Goal: Transaction & Acquisition: Purchase product/service

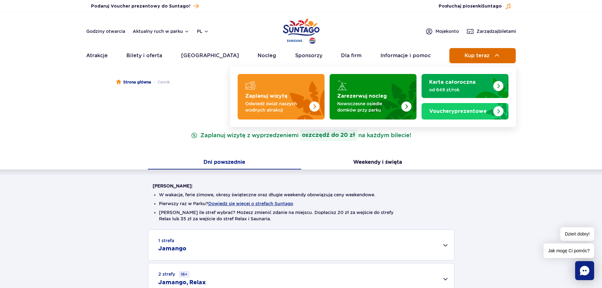
scroll to position [126, 0]
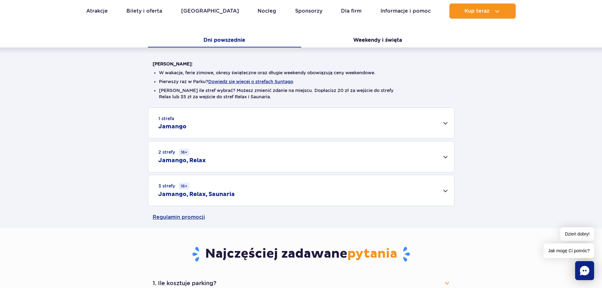
click at [348, 194] on div "3 strefy 16+ Jamango, Relax, Saunaria" at bounding box center [301, 190] width 306 height 31
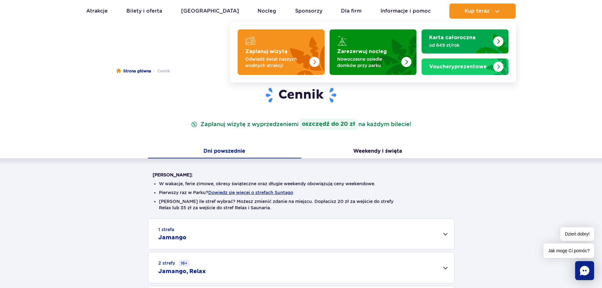
scroll to position [0, 0]
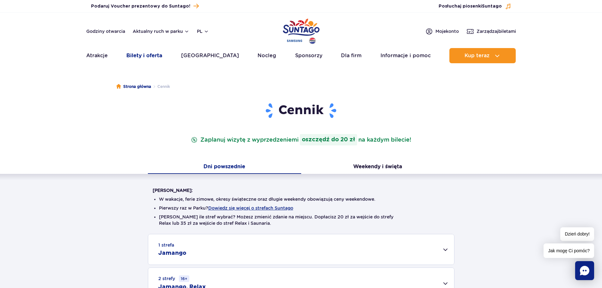
click at [160, 52] on link "Bilety i oferta" at bounding box center [144, 55] width 36 height 15
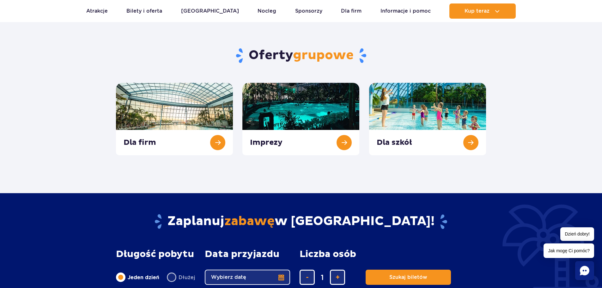
scroll to position [347, 0]
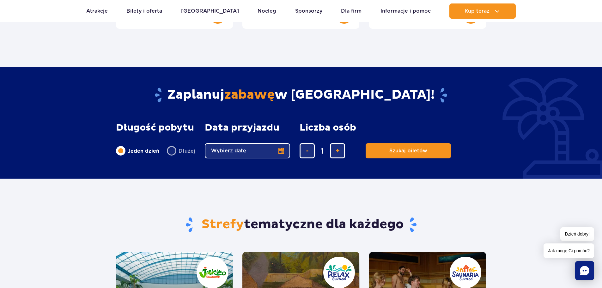
click at [286, 146] on button "Wybierz datę" at bounding box center [247, 150] width 85 height 15
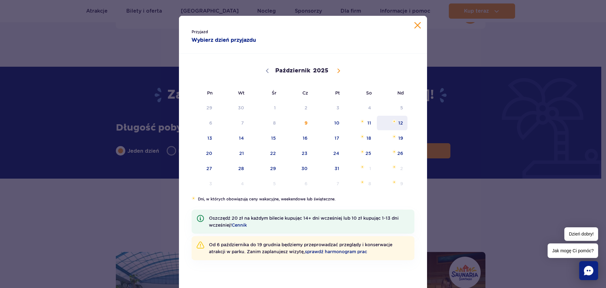
click at [391, 124] on span "12" at bounding box center [393, 123] width 32 height 15
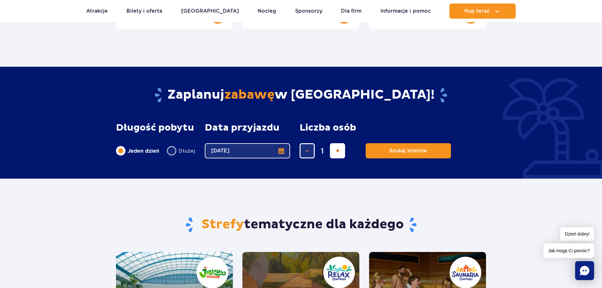
click at [331, 149] on button "dodaj bilet" at bounding box center [337, 150] width 15 height 15
type input "4"
click at [390, 152] on span "Szukaj biletów" at bounding box center [406, 151] width 38 height 6
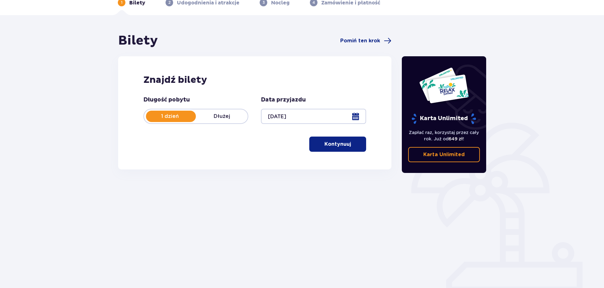
click at [324, 148] on p "Kontynuuj" at bounding box center [337, 144] width 27 height 7
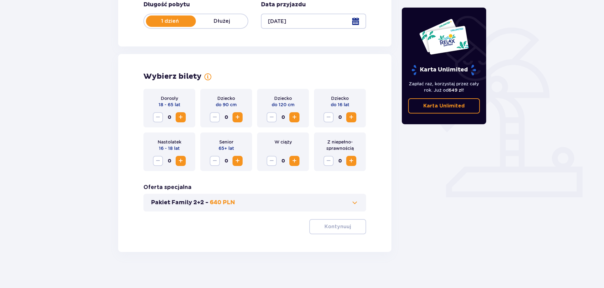
scroll to position [131, 0]
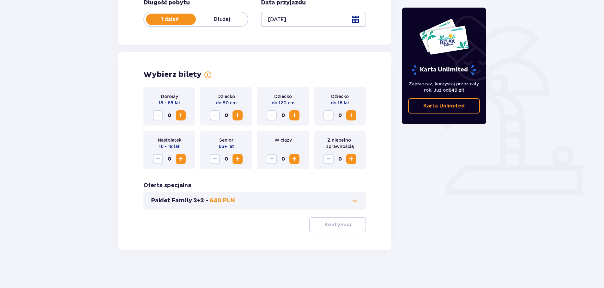
click at [182, 117] on span "Zwiększ" at bounding box center [181, 115] width 8 height 8
click at [183, 117] on span "Zwiększ" at bounding box center [181, 115] width 8 height 8
click at [340, 228] on p "Kontynuuj" at bounding box center [337, 224] width 27 height 7
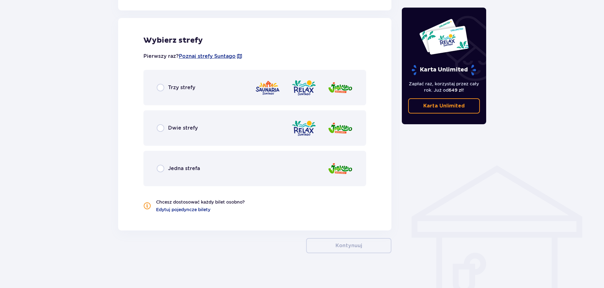
scroll to position [351, 0]
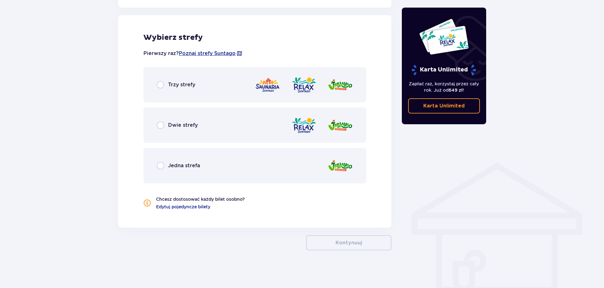
click at [235, 91] on div "Trzy strefy" at bounding box center [254, 84] width 223 height 35
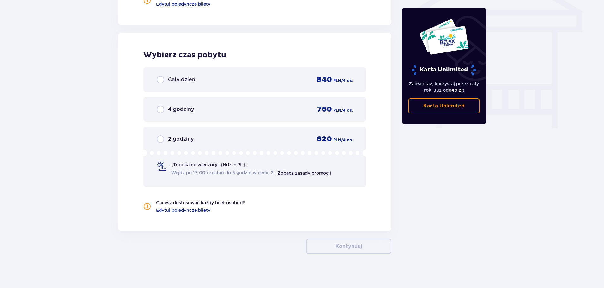
scroll to position [557, 0]
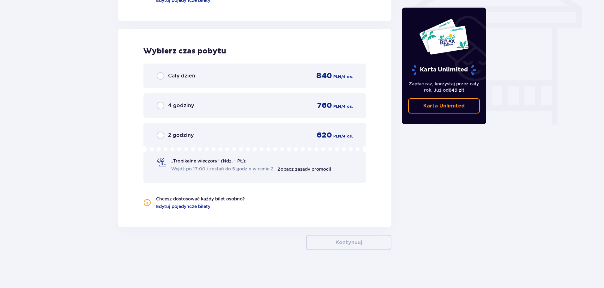
click at [255, 72] on div "Cały dzień 840 PLN / 4 os." at bounding box center [255, 75] width 196 height 9
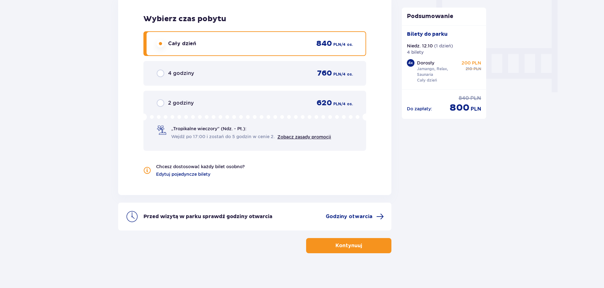
scroll to position [592, 0]
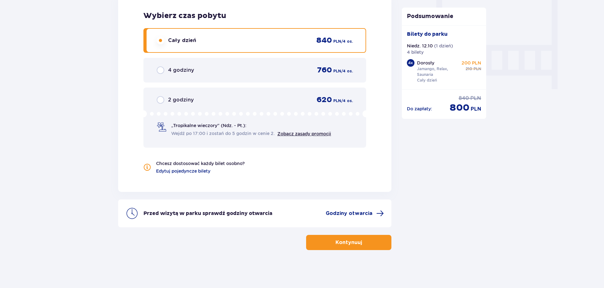
click at [345, 243] on p "Kontynuuj" at bounding box center [348, 242] width 27 height 7
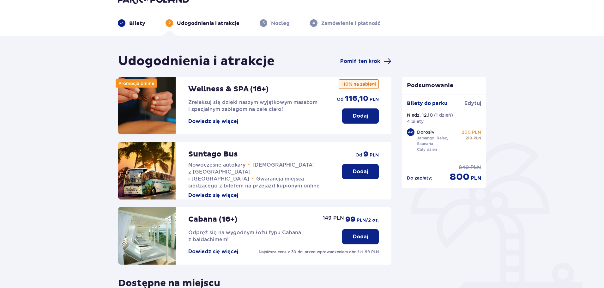
scroll to position [95, 0]
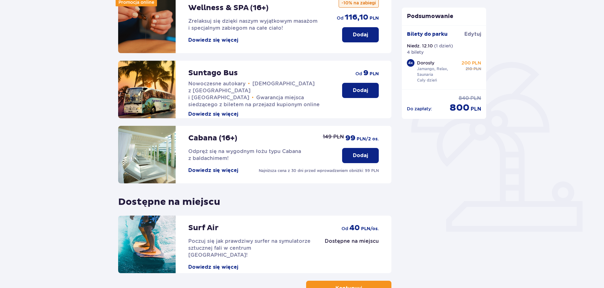
click at [361, 92] on p "Dodaj" at bounding box center [360, 90] width 15 height 7
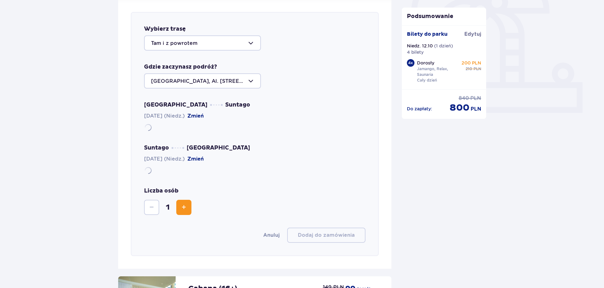
scroll to position [218, 0]
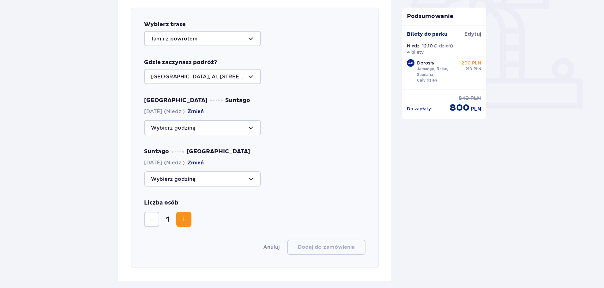
click at [238, 41] on div at bounding box center [202, 38] width 117 height 15
click at [229, 75] on div at bounding box center [202, 76] width 117 height 15
click at [227, 125] on div at bounding box center [202, 127] width 117 height 15
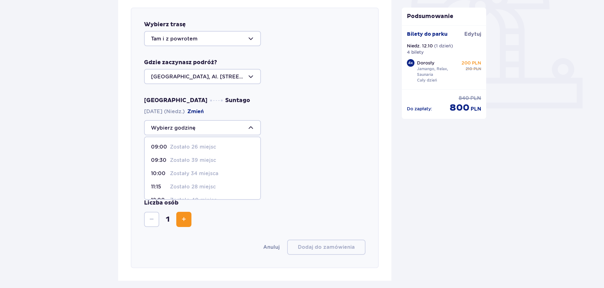
click at [217, 145] on div "09:00 Zostało 26 miejsc" at bounding box center [202, 146] width 103 height 7
type input "09:00"
click at [213, 182] on div at bounding box center [202, 178] width 117 height 15
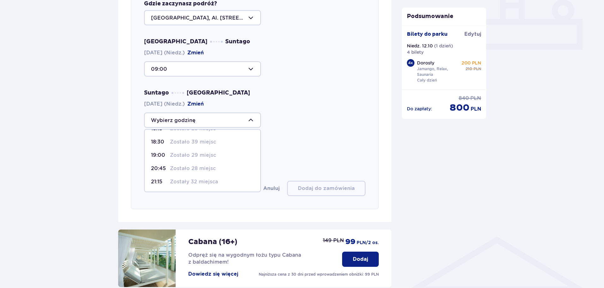
scroll to position [344, 0]
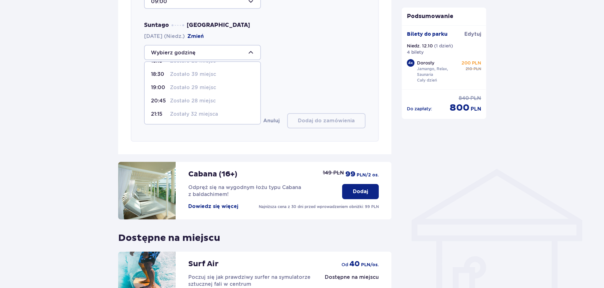
click at [213, 100] on p "Zostało 28 miejsc" at bounding box center [193, 100] width 46 height 7
type input "20:45"
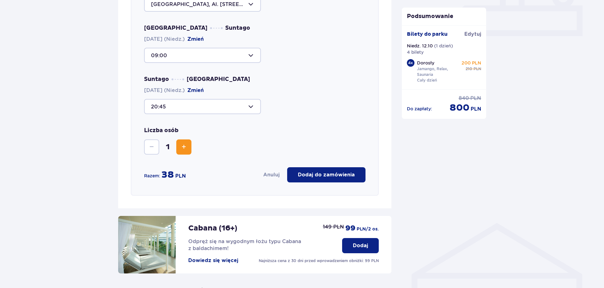
scroll to position [281, 0]
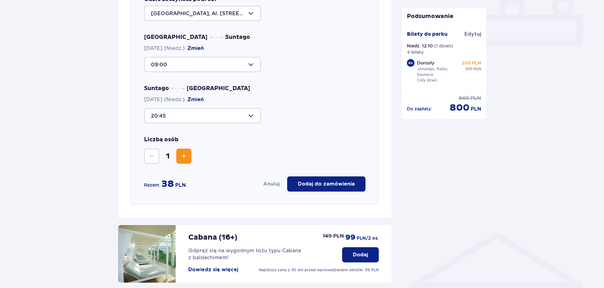
click at [239, 112] on div at bounding box center [202, 115] width 117 height 15
click at [321, 125] on div "Wybierz trasę Tam i z powrotem Gdzie zaczynasz podróż? Warszawa, Al. Jerozolims…" at bounding box center [255, 74] width 248 height 260
click at [243, 116] on div at bounding box center [202, 115] width 117 height 15
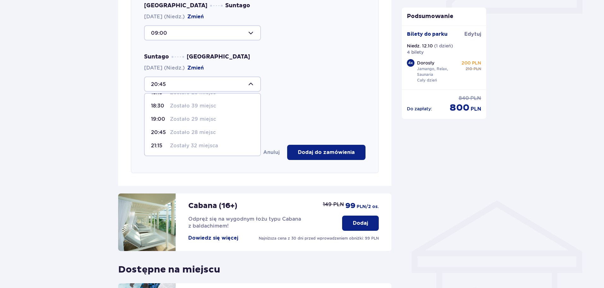
click at [292, 83] on div "20:45 11:15 Zostało 40 miejsc 14:00 Zostały 42 miejsca 18:15 Zostało 25 miejsc …" at bounding box center [254, 83] width 221 height 15
click at [190, 123] on button "Zwiększ" at bounding box center [183, 124] width 15 height 15
click at [190, 122] on button "Zwiększ" at bounding box center [183, 124] width 15 height 15
click at [311, 156] on p "Dodaj do zamówienia" at bounding box center [326, 152] width 57 height 7
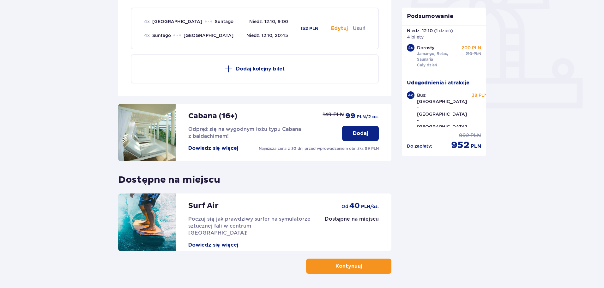
scroll to position [23, 0]
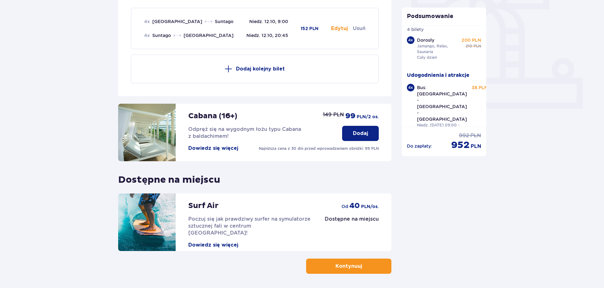
click at [345, 267] on p "Kontynuuj" at bounding box center [348, 265] width 27 height 7
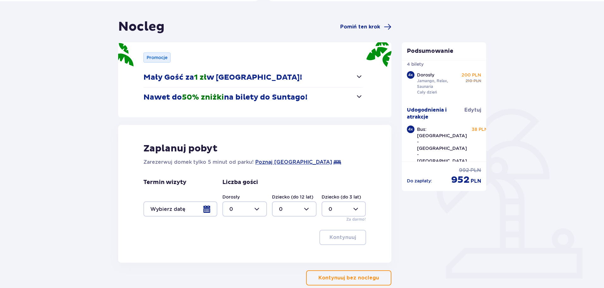
scroll to position [83, 0]
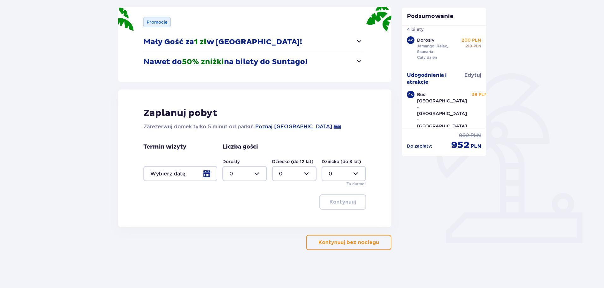
click at [343, 245] on p "Kontynuuj bez noclegu" at bounding box center [348, 242] width 61 height 7
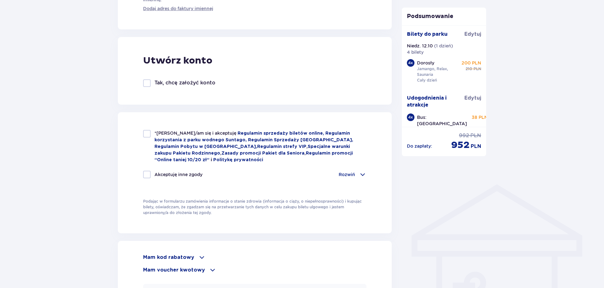
scroll to position [411, 0]
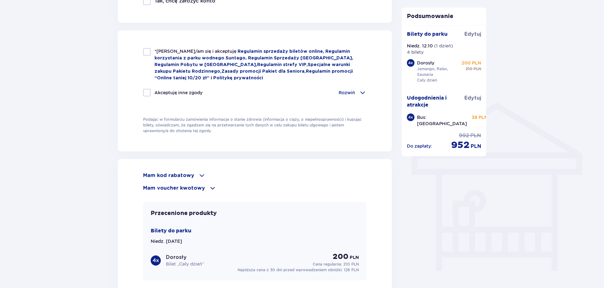
click at [149, 177] on p "Mam kod rabatowy" at bounding box center [168, 175] width 51 height 7
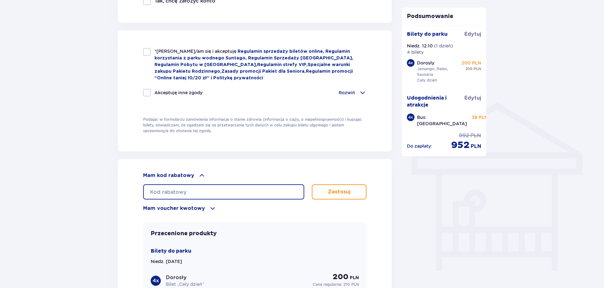
click at [199, 192] on input "text" at bounding box center [223, 191] width 161 height 15
paste input "student30"
type input "student30"
click at [331, 192] on p "Zastosuj" at bounding box center [339, 191] width 22 height 7
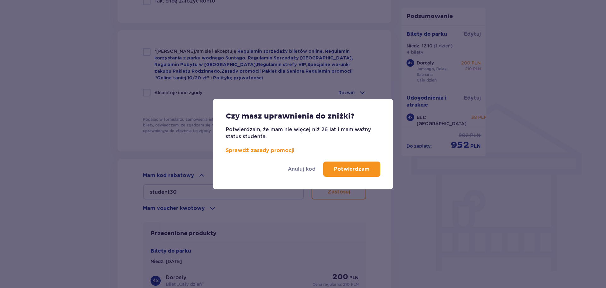
click at [343, 172] on p "Potwierdzam" at bounding box center [352, 169] width 36 height 7
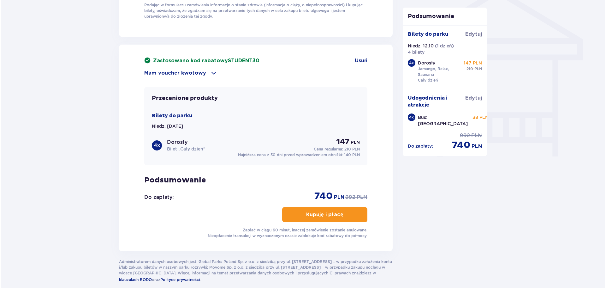
scroll to position [493, 0]
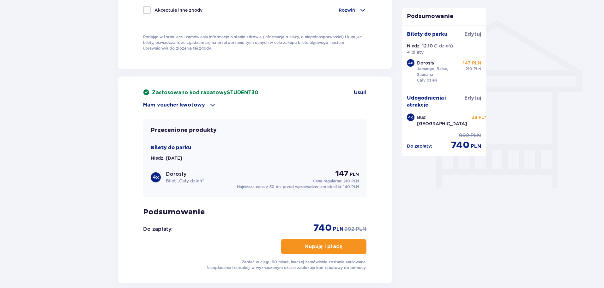
click at [359, 90] on span "Usuń" at bounding box center [360, 92] width 13 height 7
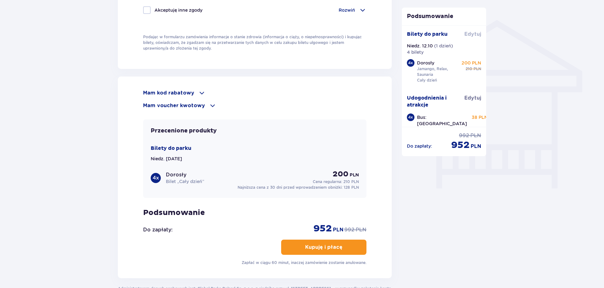
click at [470, 34] on span "Edytuj" at bounding box center [472, 34] width 17 height 7
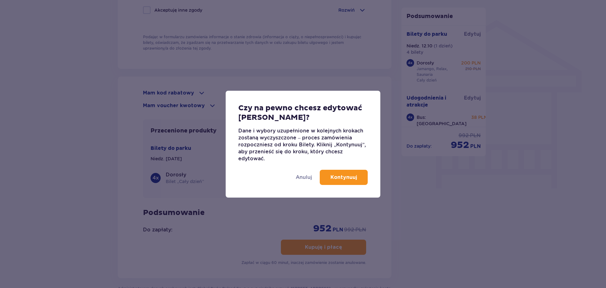
click at [332, 178] on p "Kontynuuj" at bounding box center [344, 177] width 27 height 7
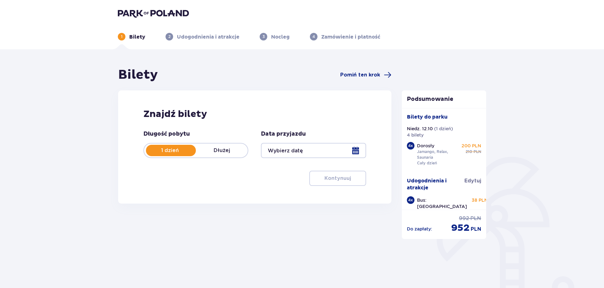
type input "[DATE]"
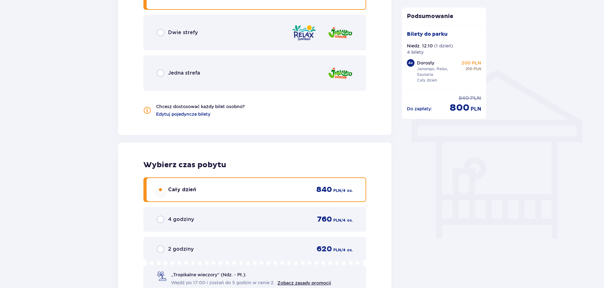
scroll to position [505, 0]
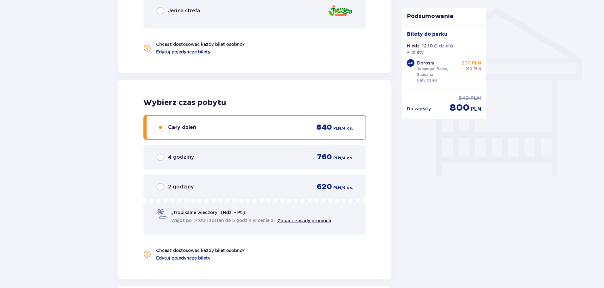
click at [204, 53] on span "Edytuj pojedyncze bilety" at bounding box center [183, 52] width 54 height 6
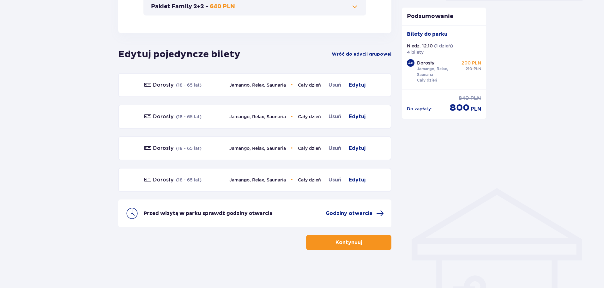
scroll to position [325, 0]
click at [361, 87] on span "Edytuj" at bounding box center [357, 85] width 17 height 8
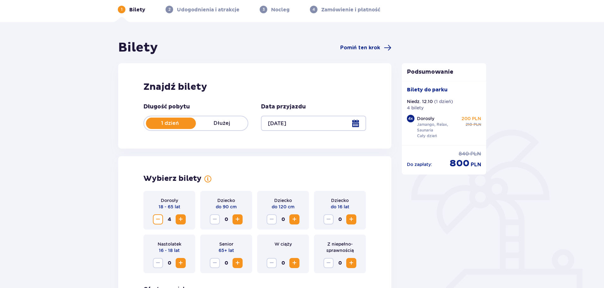
scroll to position [0, 0]
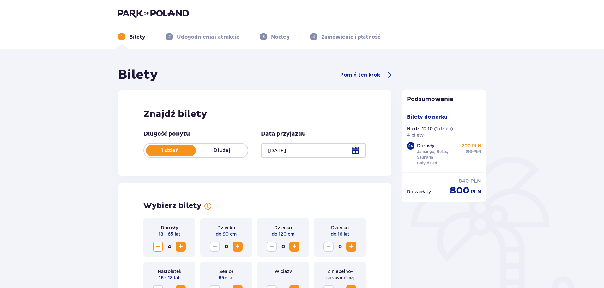
click at [135, 77] on h1 "Bilety" at bounding box center [138, 75] width 40 height 16
click at [169, 18] on div "1 Bilety 2 Udogodnienia i atrakcje 3 Nocleg 4 Zamówienie i płatność" at bounding box center [302, 29] width 378 height 23
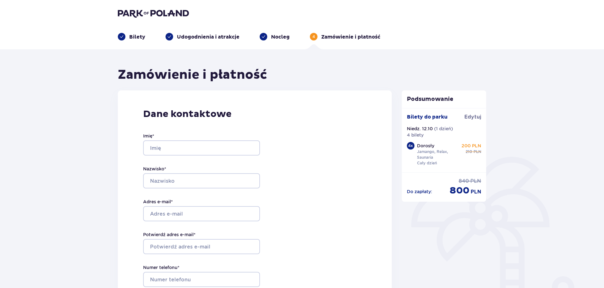
scroll to position [493, 0]
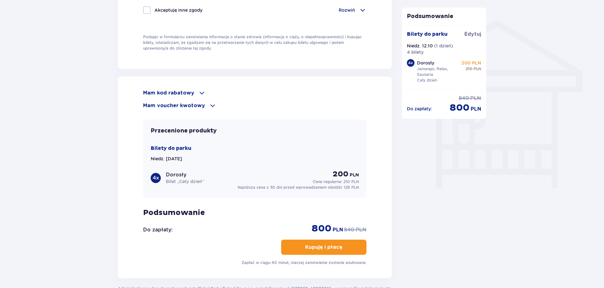
click at [477, 30] on div "Bilety do parku Edytuj Niedz. 12.10 ( 1 dzień ) 4 bilety 4 x Dorosły Jamango, R…" at bounding box center [444, 57] width 85 height 64
drag, startPoint x: 474, startPoint y: 32, endPoint x: 477, endPoint y: 9, distance: 23.5
click at [474, 32] on span "Edytuj" at bounding box center [472, 34] width 17 height 7
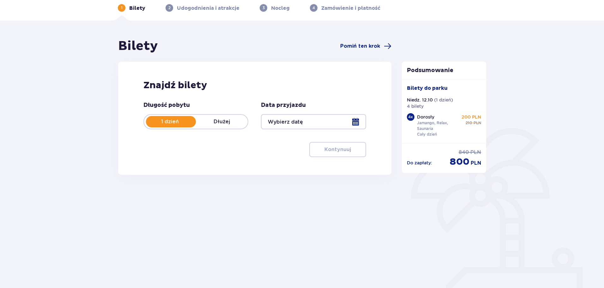
scroll to position [29, 0]
type input "[DATE]"
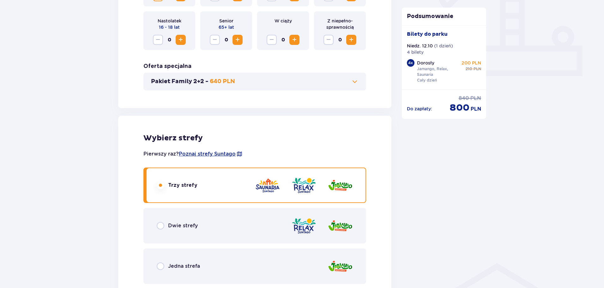
scroll to position [126, 0]
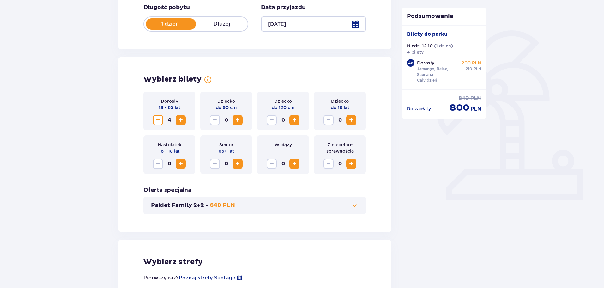
click at [159, 121] on span "Zmniejsz" at bounding box center [158, 120] width 8 height 8
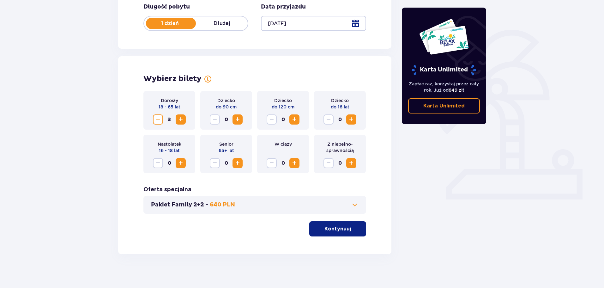
scroll to position [131, 0]
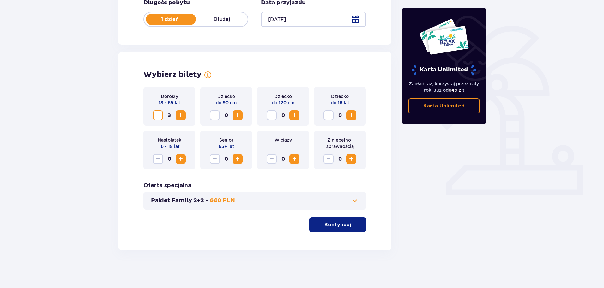
click at [335, 229] on button "Kontynuuj" at bounding box center [337, 224] width 57 height 15
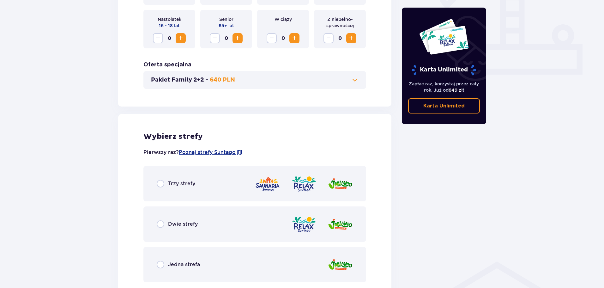
scroll to position [351, 0]
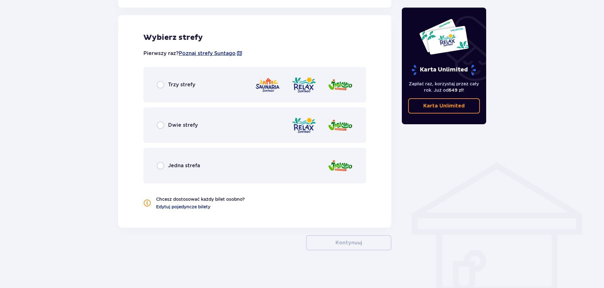
click at [286, 93] on div at bounding box center [304, 85] width 98 height 18
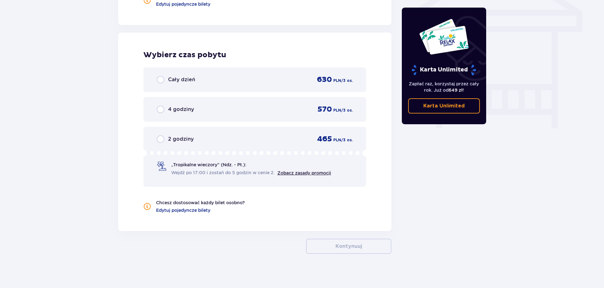
scroll to position [557, 0]
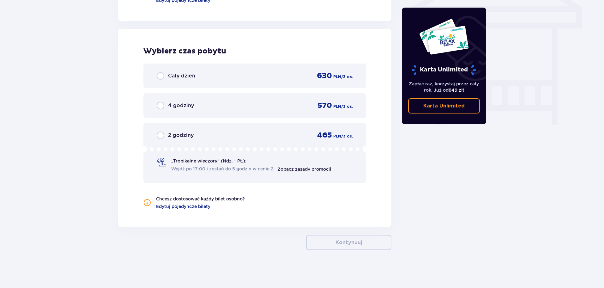
click at [322, 76] on span "630" at bounding box center [324, 75] width 15 height 9
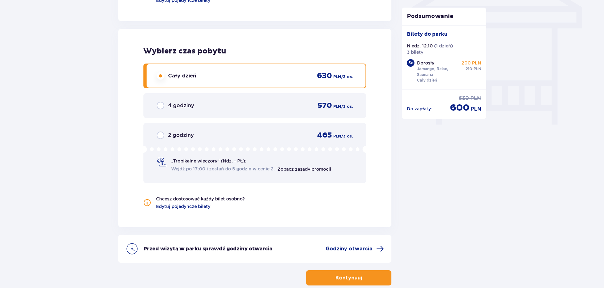
click at [360, 276] on span "button" at bounding box center [363, 278] width 8 height 8
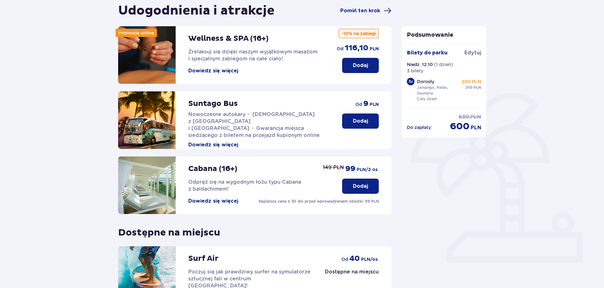
scroll to position [126, 0]
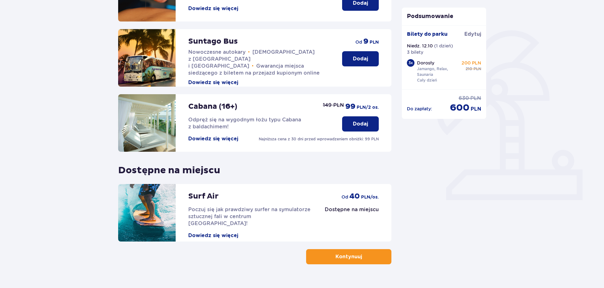
click at [363, 62] on p "Dodaj" at bounding box center [360, 58] width 15 height 7
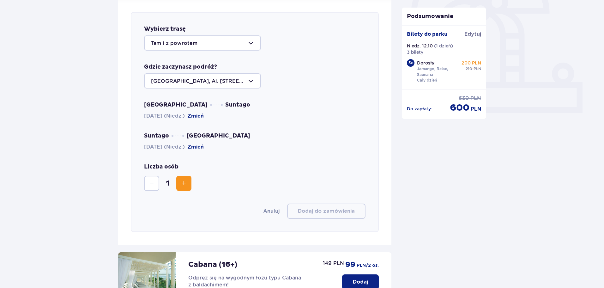
scroll to position [218, 0]
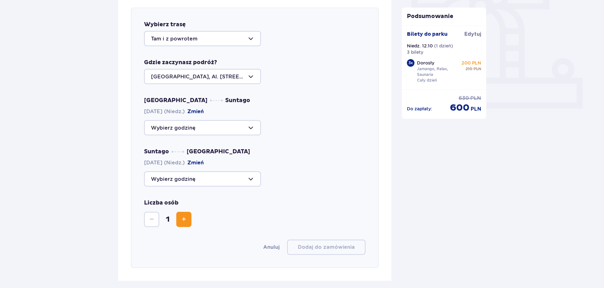
click at [222, 121] on div at bounding box center [202, 127] width 117 height 15
click at [212, 146] on p "Zostało 26 miejsc" at bounding box center [193, 146] width 46 height 7
type input "09:00"
click at [213, 177] on div at bounding box center [202, 178] width 117 height 15
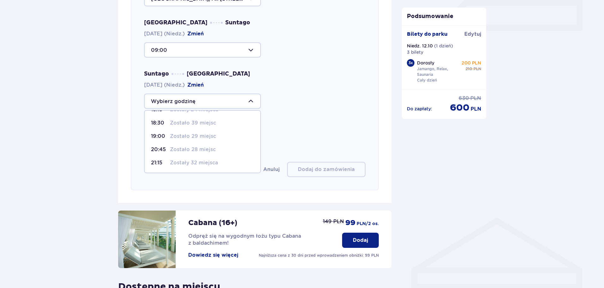
scroll to position [281, 0]
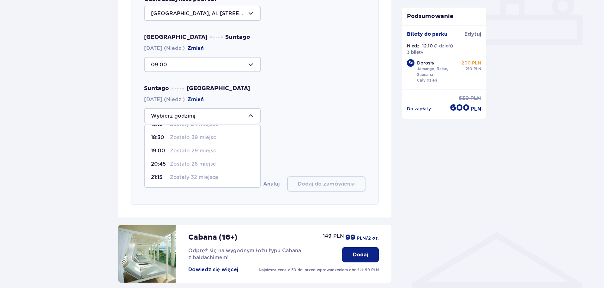
click at [201, 162] on p "Zostało 28 miejsc" at bounding box center [193, 163] width 46 height 7
type input "20:45"
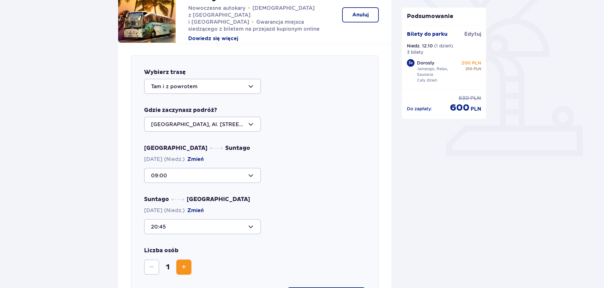
scroll to position [218, 0]
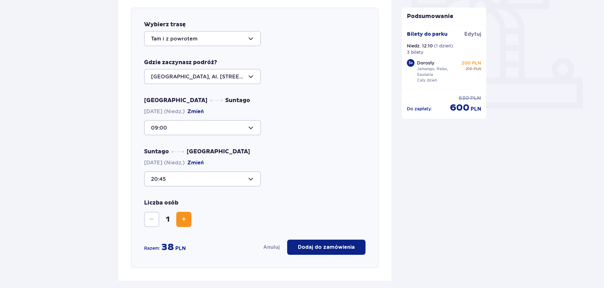
click at [187, 220] on span "Zwiększ" at bounding box center [184, 219] width 8 height 8
click at [347, 251] on button "Dodaj do zamówienia" at bounding box center [326, 246] width 78 height 15
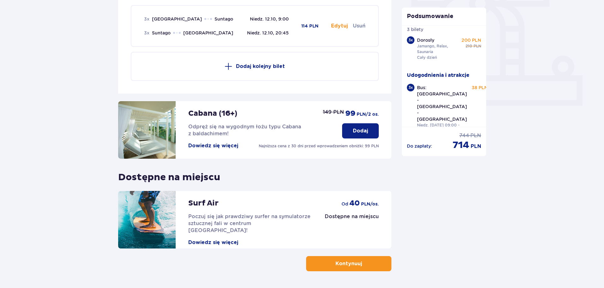
scroll to position [242, 0]
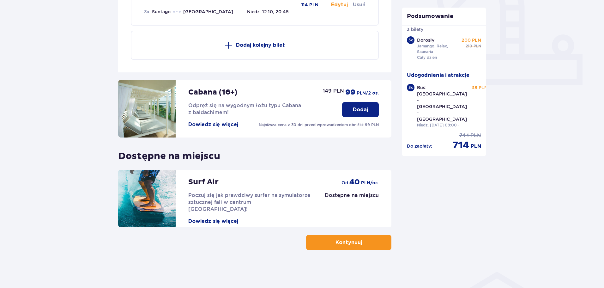
click at [368, 246] on button "Kontynuuj" at bounding box center [348, 242] width 85 height 15
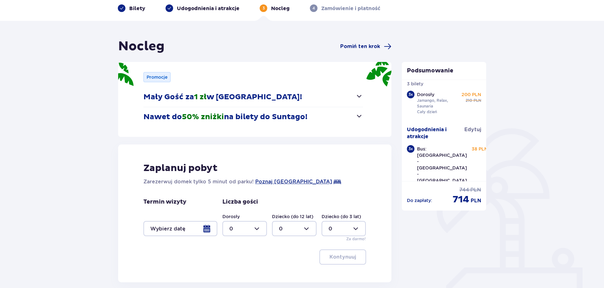
scroll to position [83, 0]
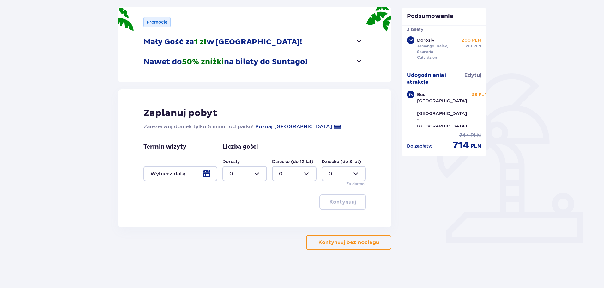
click at [369, 243] on p "Kontynuuj bez noclegu" at bounding box center [348, 242] width 61 height 7
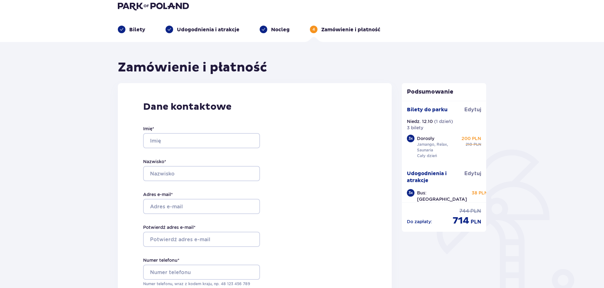
scroll to position [27, 0]
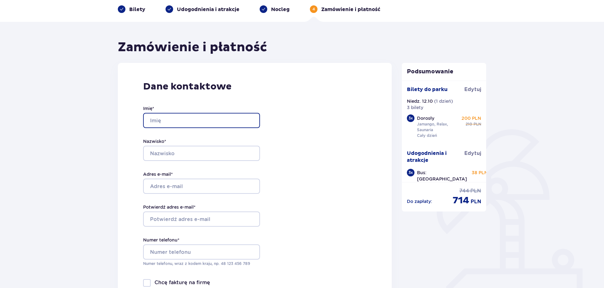
click at [214, 118] on input "Imię *" at bounding box center [201, 120] width 117 height 15
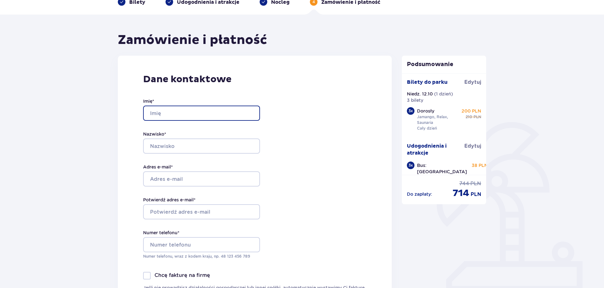
scroll to position [0, 0]
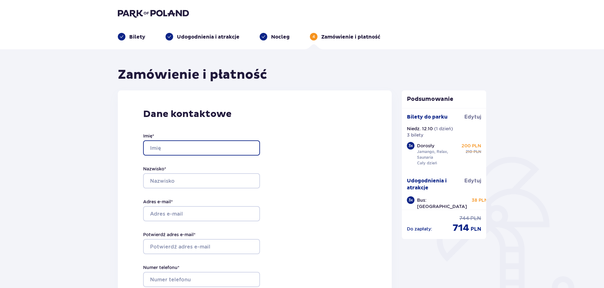
click at [205, 151] on input "Imię *" at bounding box center [201, 147] width 117 height 15
type input "Klaudia"
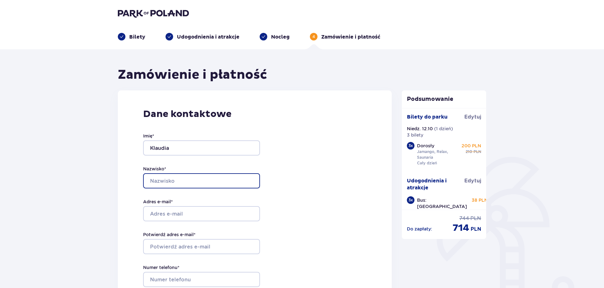
type input "Pierścińska"
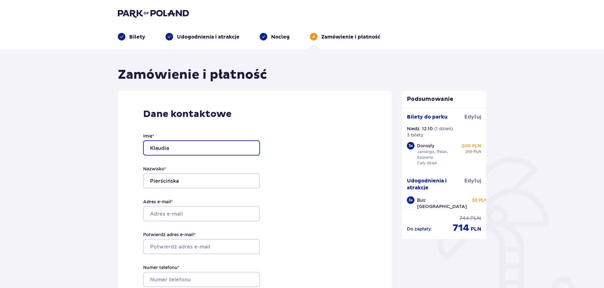
scroll to position [63, 0]
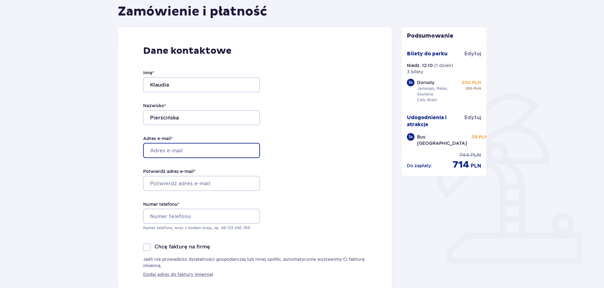
click at [202, 145] on input "Adres e-mail *" at bounding box center [201, 150] width 117 height 15
type input "[EMAIL_ADDRESS][DOMAIN_NAME]"
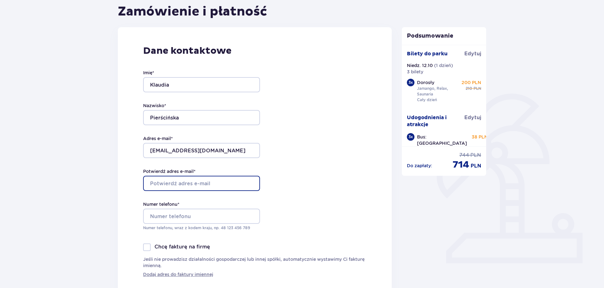
click at [198, 186] on input "Potwierdź adres e-mail *" at bounding box center [201, 183] width 117 height 15
type input "[EMAIL_ADDRESS][DOMAIN_NAME]"
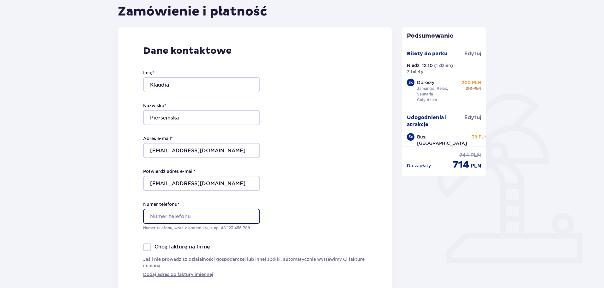
click at [209, 212] on input "Numer telefonu *" at bounding box center [201, 215] width 117 height 15
type input "503170457"
click at [377, 222] on div "Dane kontaktowe Imię * Klaudia Nazwisko * Pierścińska Adres e-mail * thelusia@o…" at bounding box center [255, 161] width 274 height 268
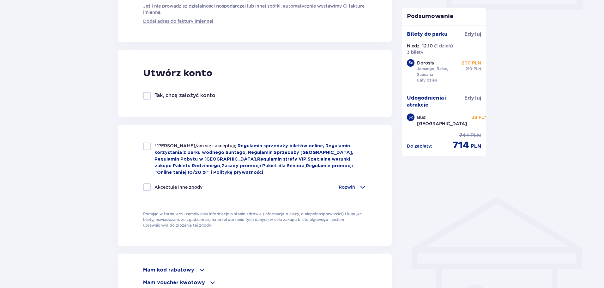
scroll to position [379, 0]
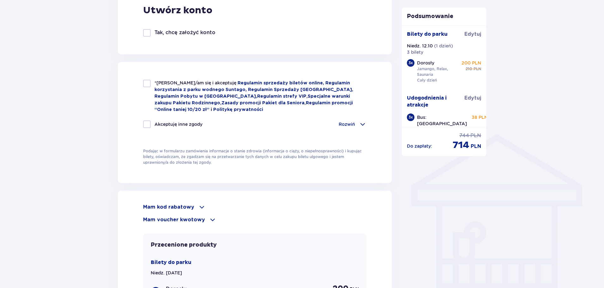
click at [148, 83] on div at bounding box center [147, 84] width 8 height 8
checkbox input "true"
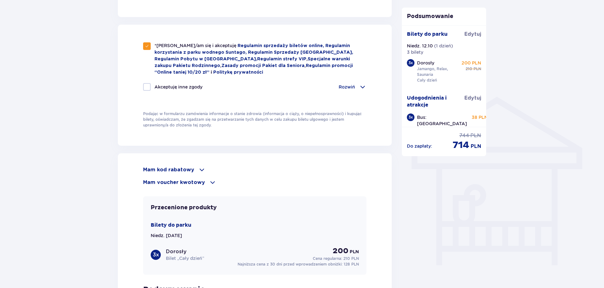
scroll to position [362, 0]
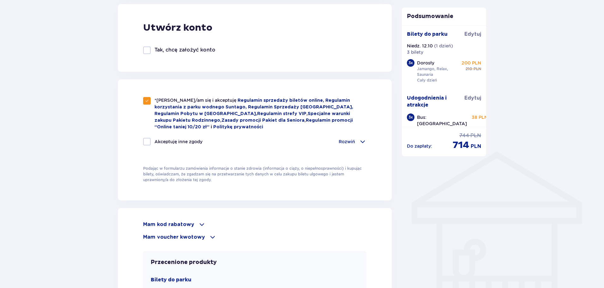
drag, startPoint x: 183, startPoint y: 50, endPoint x: 199, endPoint y: 63, distance: 20.9
click at [183, 51] on p "Tak, chcę założyć konto" at bounding box center [184, 49] width 61 height 7
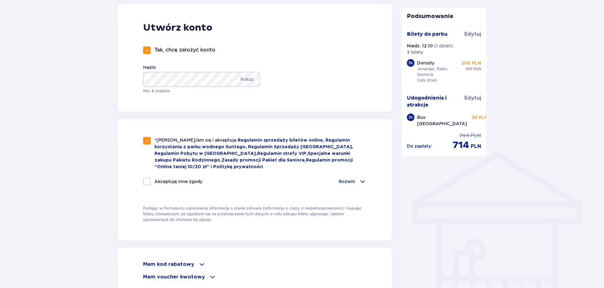
click at [163, 53] on p "Tak, chcę założyć konto" at bounding box center [184, 49] width 61 height 7
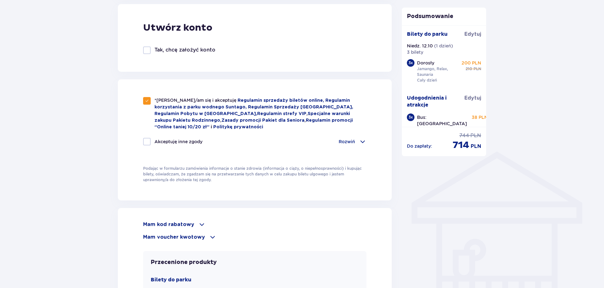
drag, startPoint x: 163, startPoint y: 52, endPoint x: 165, endPoint y: 55, distance: 4.0
click at [163, 52] on p "Tak, chcę założyć konto" at bounding box center [184, 49] width 61 height 7
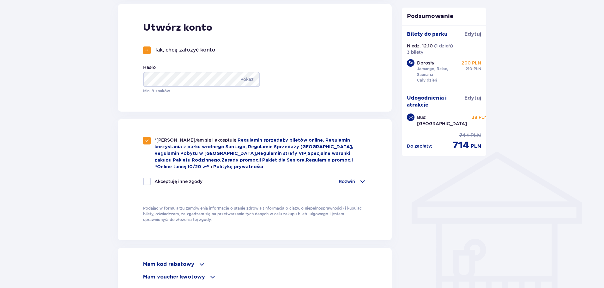
click at [170, 51] on p "Tak, chcę założyć konto" at bounding box center [184, 49] width 61 height 7
checkbox input "false"
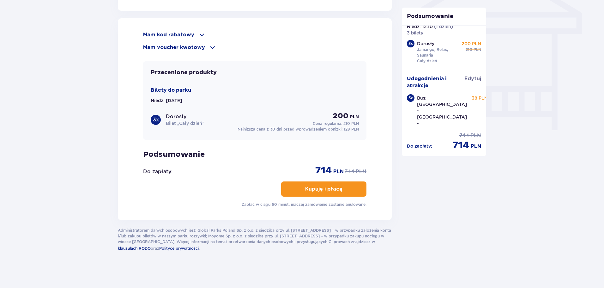
scroll to position [30, 0]
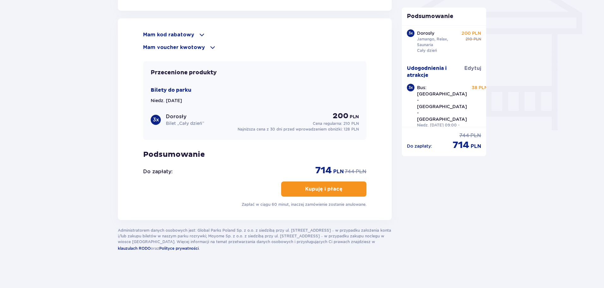
click at [330, 190] on p "Kupuję i płacę" at bounding box center [323, 188] width 37 height 7
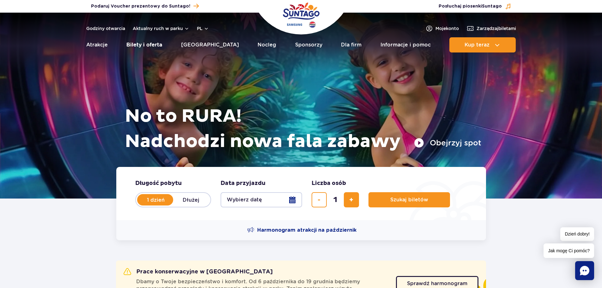
click at [148, 43] on link "Bilety i oferta" at bounding box center [144, 44] width 36 height 15
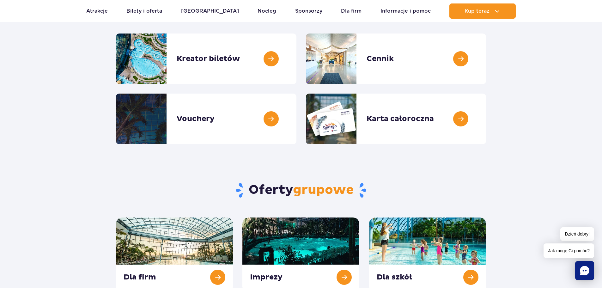
scroll to position [23, 0]
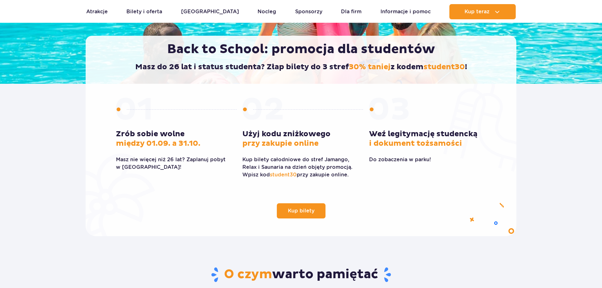
scroll to position [126, 0]
click at [449, 67] on span "student30" at bounding box center [443, 66] width 41 height 9
click at [449, 66] on span "student30" at bounding box center [443, 66] width 41 height 9
click at [286, 174] on span "student30" at bounding box center [283, 175] width 27 height 6
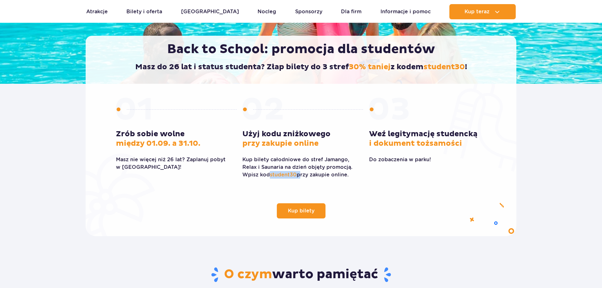
click at [286, 174] on span "student30" at bounding box center [283, 175] width 27 height 6
copy p "student30"
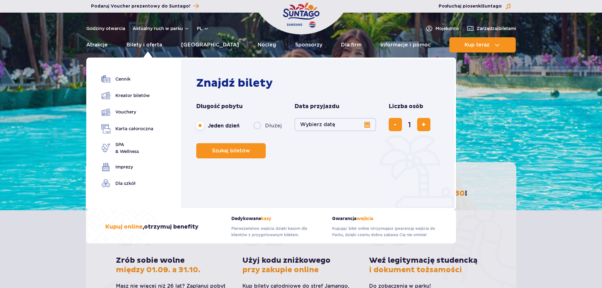
click at [360, 123] on button "Wybierz datę" at bounding box center [334, 124] width 81 height 13
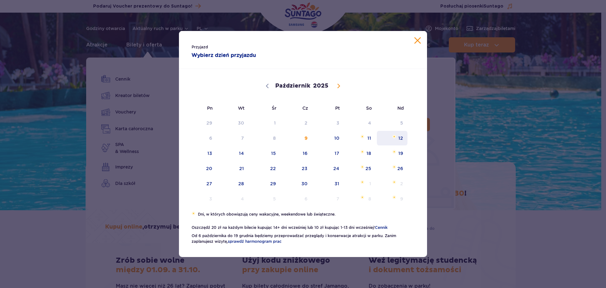
click at [398, 140] on span "12" at bounding box center [393, 138] width 32 height 15
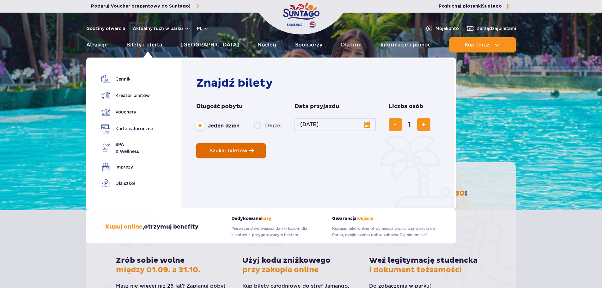
click at [245, 154] on button "Szukaj biletów" at bounding box center [230, 150] width 69 height 15
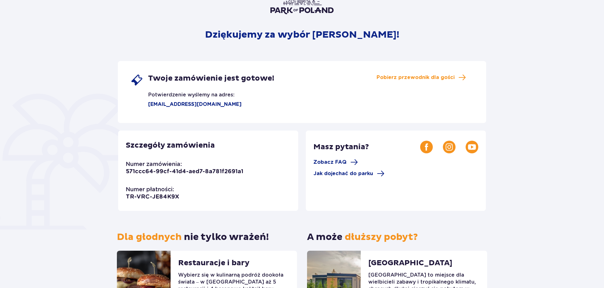
scroll to position [58, 0]
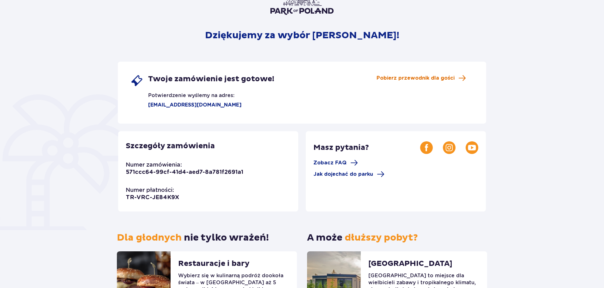
click at [412, 74] on div "Twoje zamówienie jest gotowe! Potwierdzenie wyślemy na adres: [EMAIL_ADDRESS][D…" at bounding box center [302, 93] width 368 height 62
click at [410, 80] on span "Pobierz przewodnik dla gości" at bounding box center [416, 78] width 78 height 7
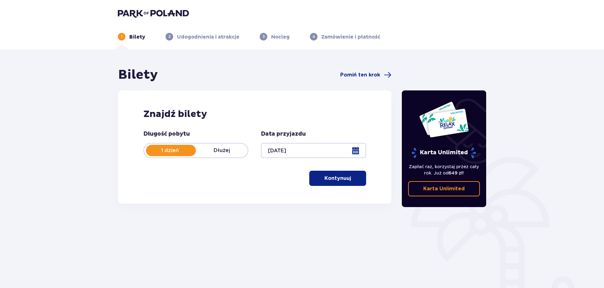
click at [346, 185] on button "Kontynuuj" at bounding box center [337, 178] width 57 height 15
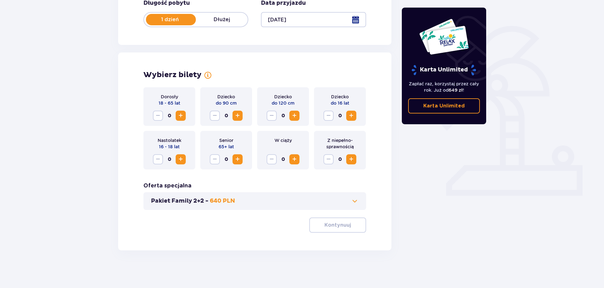
scroll to position [131, 0]
click at [178, 116] on span "Zwiększ" at bounding box center [181, 115] width 8 height 8
click at [335, 227] on p "Kontynuuj" at bounding box center [337, 224] width 27 height 7
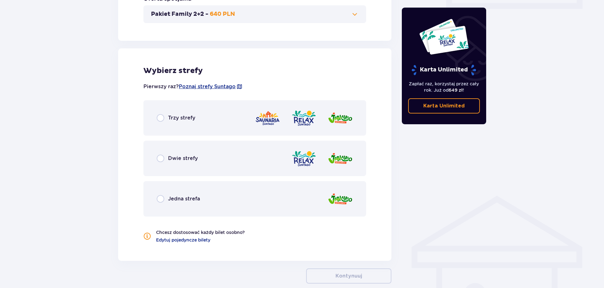
scroll to position [351, 0]
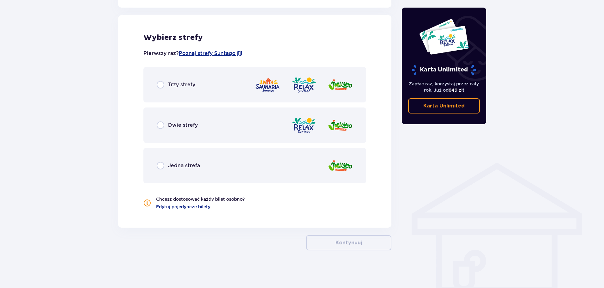
click at [194, 89] on div "Trzy strefy" at bounding box center [254, 84] width 223 height 35
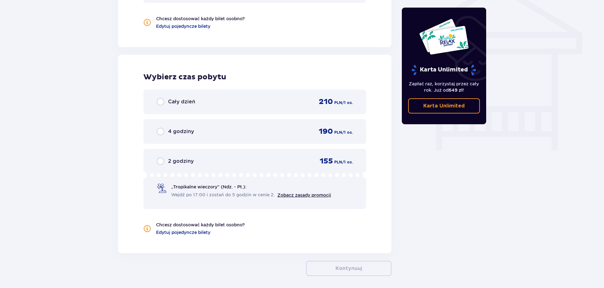
scroll to position [557, 0]
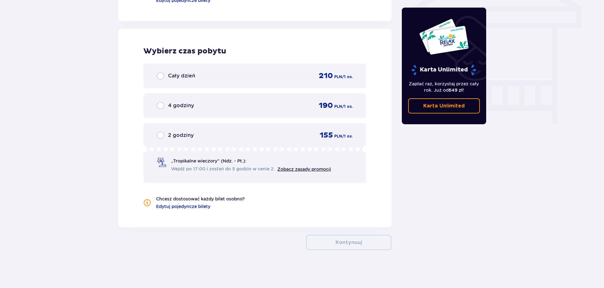
click at [236, 137] on div "2 godziny 155 PLN / 1 os." at bounding box center [255, 134] width 196 height 9
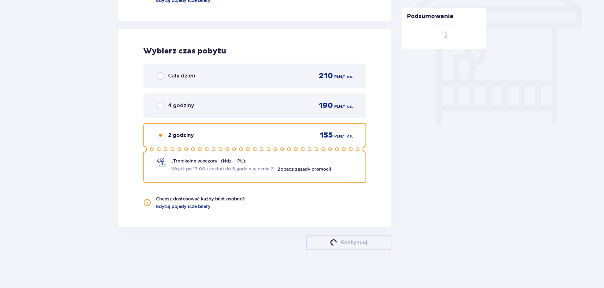
drag, startPoint x: 256, startPoint y: 71, endPoint x: 258, endPoint y: 76, distance: 5.2
click at [256, 72] on div "Cały dzień 210 PLN / 1 os." at bounding box center [255, 75] width 196 height 9
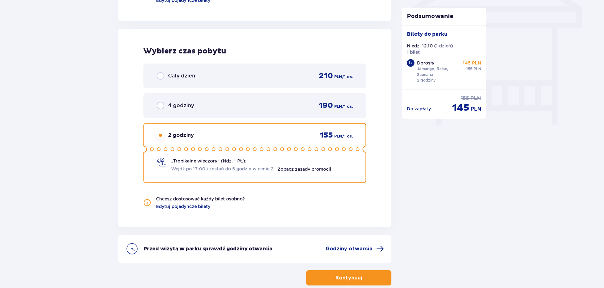
click at [258, 76] on div "Cały dzień 210 PLN / 1 os." at bounding box center [255, 75] width 196 height 9
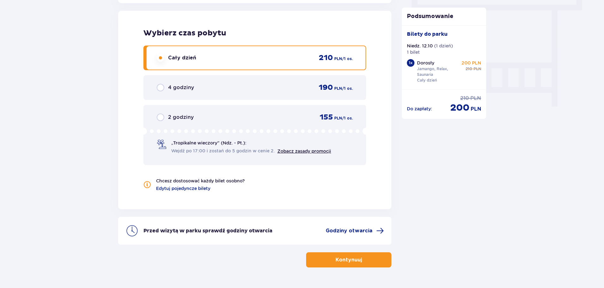
scroll to position [592, 0]
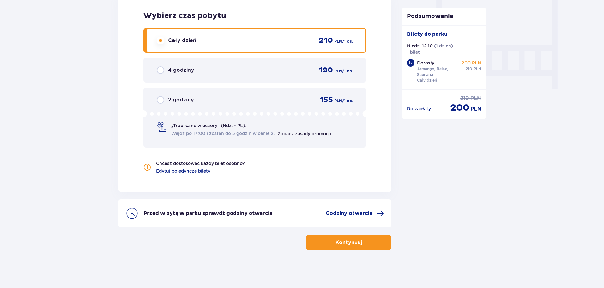
click at [355, 234] on div "Kontynuuj" at bounding box center [254, 238] width 273 height 23
click at [353, 241] on p "Kontynuuj" at bounding box center [348, 242] width 27 height 7
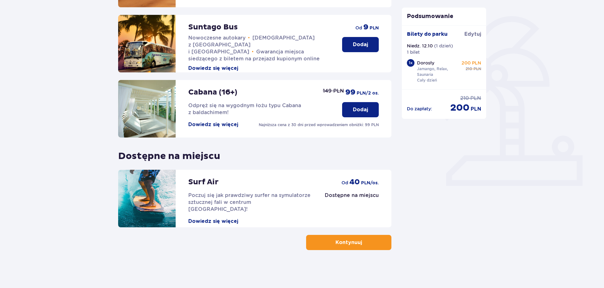
click at [348, 244] on p "Kontynuuj" at bounding box center [348, 242] width 27 height 7
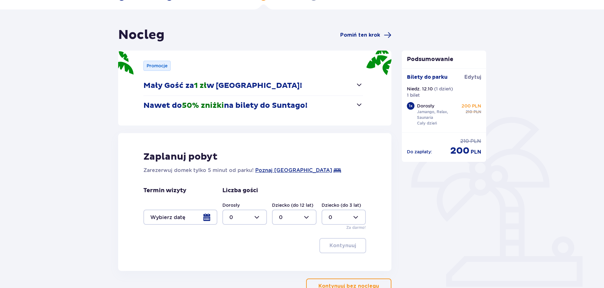
scroll to position [83, 0]
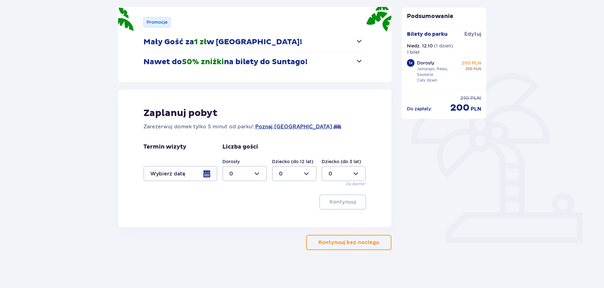
click at [364, 238] on button "Kontynuuj bez noclegu" at bounding box center [348, 242] width 85 height 15
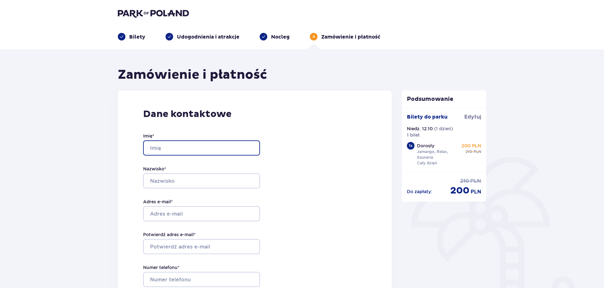
click at [221, 147] on input "Imię *" at bounding box center [201, 147] width 117 height 15
type input "Klaudia"
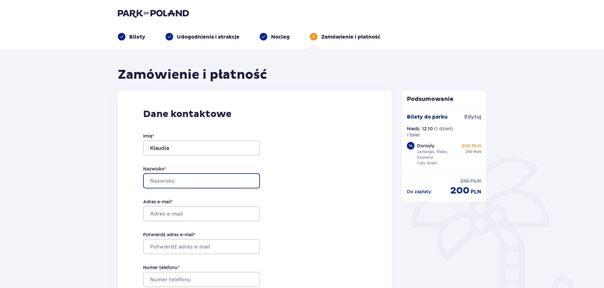
type input "Pierścińska"
click at [212, 39] on p "Udogodnienia i atrakcje" at bounding box center [208, 36] width 63 height 7
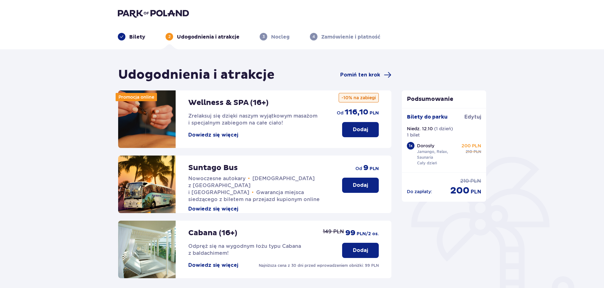
click at [362, 187] on p "Dodaj" at bounding box center [360, 185] width 15 height 7
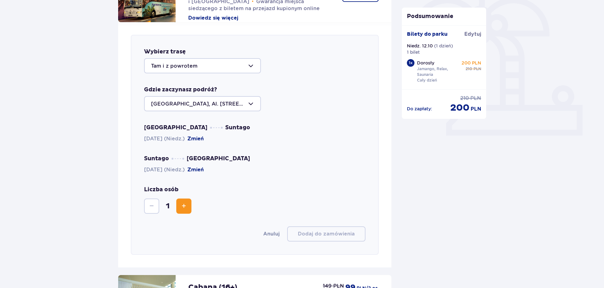
scroll to position [218, 0]
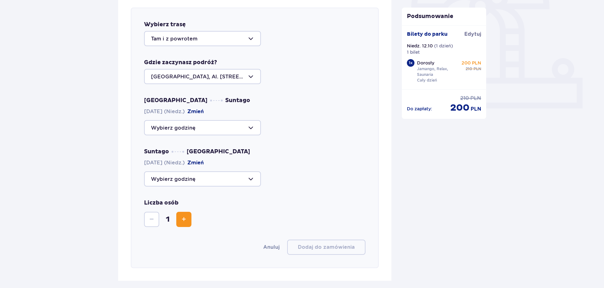
click at [253, 124] on div at bounding box center [202, 127] width 117 height 15
click at [236, 143] on div "09:00 Zostało 27 miejsc" at bounding box center [202, 146] width 103 height 7
type input "09:00"
click at [233, 178] on div at bounding box center [202, 178] width 117 height 15
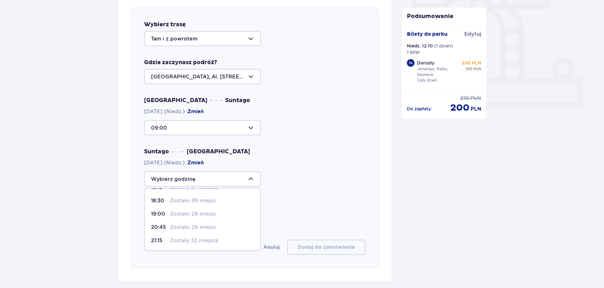
click at [210, 225] on p "Zostało 29 miejsc" at bounding box center [193, 227] width 46 height 7
type input "20:45"
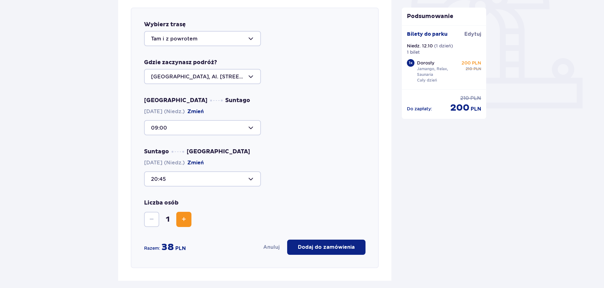
click at [324, 158] on div "Suntago Warszawa 12.10.2025 (Niedz.) Zmień 20:45" at bounding box center [254, 167] width 221 height 39
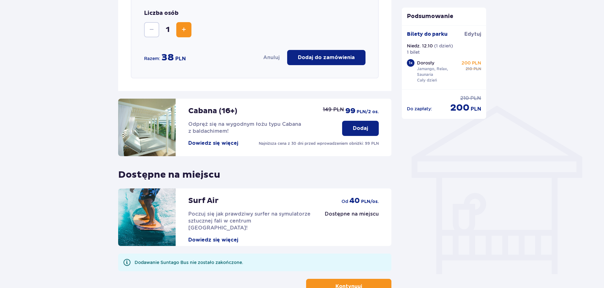
click at [333, 60] on p "Dodaj do zamówienia" at bounding box center [326, 57] width 57 height 7
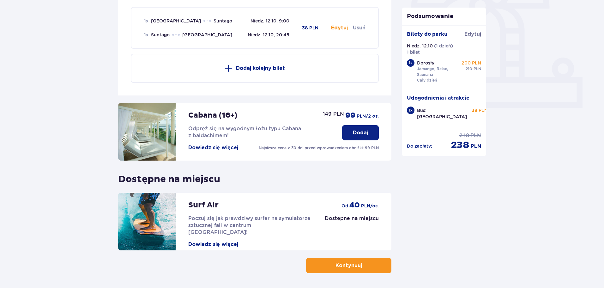
scroll to position [218, 0]
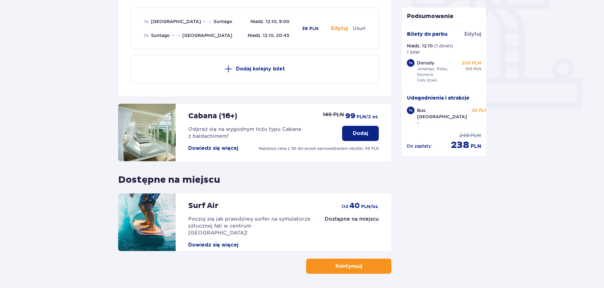
click at [358, 264] on button "Kontynuuj" at bounding box center [348, 265] width 85 height 15
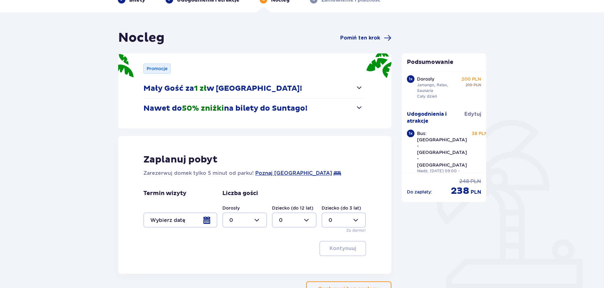
scroll to position [83, 0]
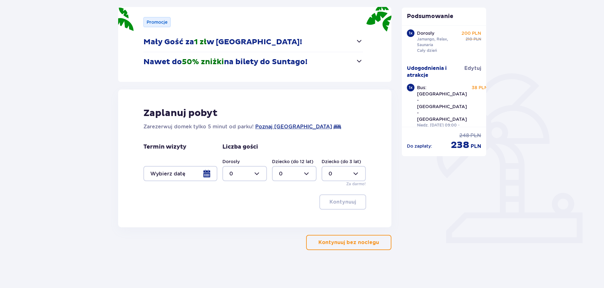
click at [353, 241] on p "Kontynuuj bez noclegu" at bounding box center [348, 242] width 61 height 7
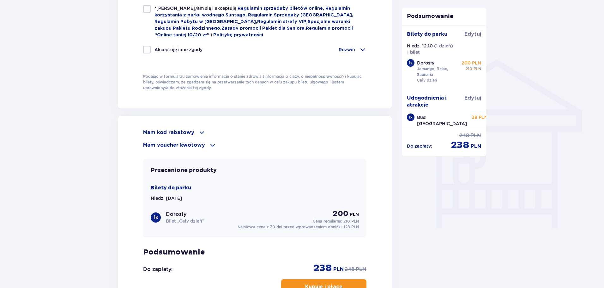
scroll to position [537, 0]
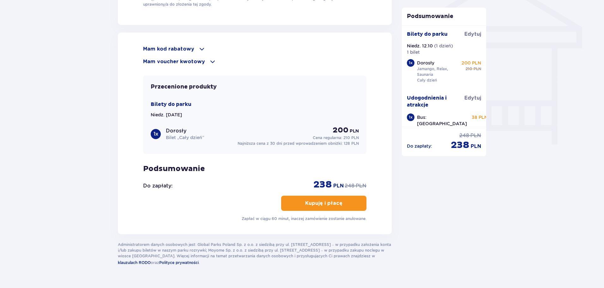
click at [187, 47] on p "Mam kod rabatowy" at bounding box center [168, 48] width 51 height 7
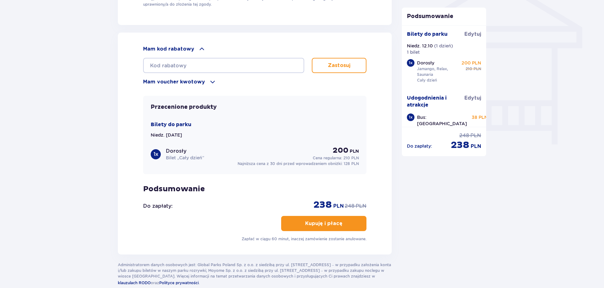
click at [197, 75] on div "Mam kod rabatowy Zastosuj Mam voucher kwotowy Zastosuj" at bounding box center [254, 65] width 223 height 40
click at [211, 60] on input "text" at bounding box center [223, 65] width 161 height 15
paste input "student30"
click at [337, 66] on p "Zastosuj" at bounding box center [339, 65] width 22 height 7
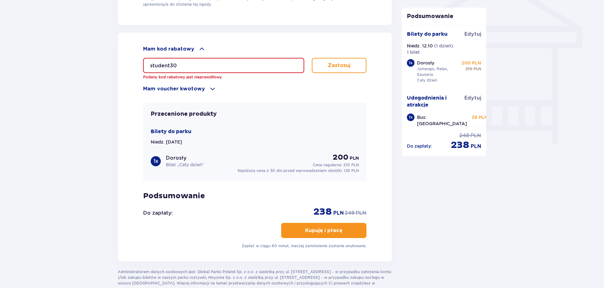
click at [265, 67] on input "student30" at bounding box center [223, 65] width 161 height 15
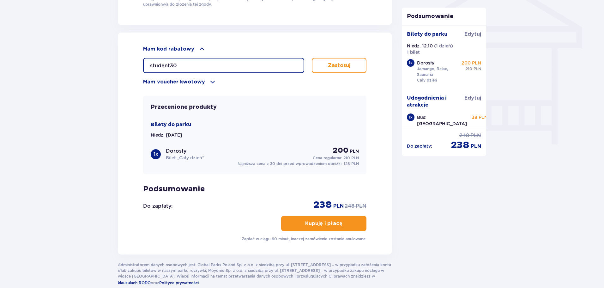
type input "student30"
click at [345, 67] on p "Zastosuj" at bounding box center [339, 65] width 22 height 7
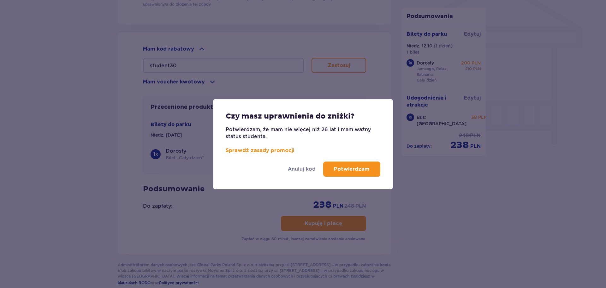
click at [366, 169] on p "Potwierdzam" at bounding box center [352, 169] width 36 height 7
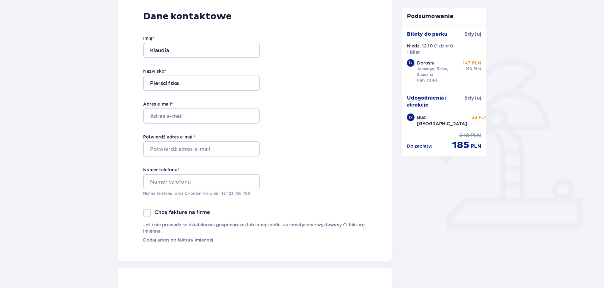
scroll to position [158, 0]
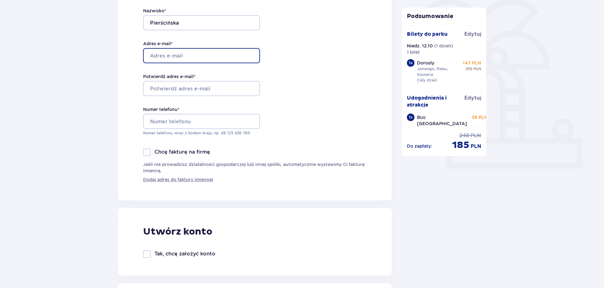
drag, startPoint x: 202, startPoint y: 60, endPoint x: 199, endPoint y: 62, distance: 3.7
click at [202, 60] on input "Adres e-mail *" at bounding box center [201, 55] width 117 height 15
type input "[EMAIL_ADDRESS][DOMAIN_NAME]"
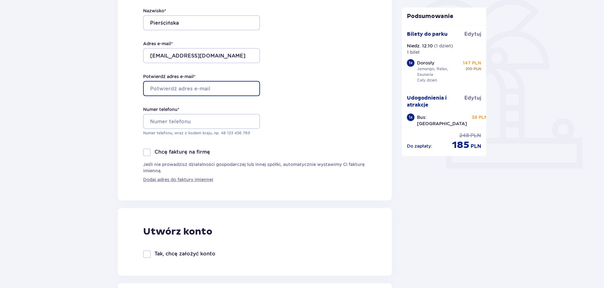
click at [190, 89] on input "Potwierdź adres e-mail *" at bounding box center [201, 88] width 117 height 15
type input "[EMAIL_ADDRESS][DOMAIN_NAME]"
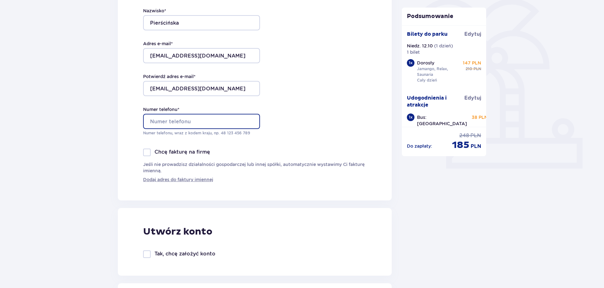
click at [204, 122] on input "Numer telefonu *" at bounding box center [201, 121] width 117 height 15
type input "503170457"
click at [71, 155] on div "Zamówienie i płatność Dane kontaktowe Imię * Klaudia Nazwisko * Pierścińska Adr…" at bounding box center [302, 289] width 604 height 796
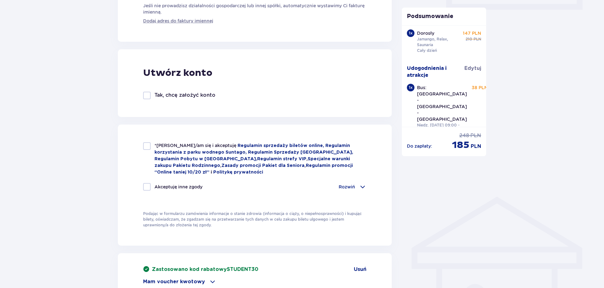
scroll to position [379, 0]
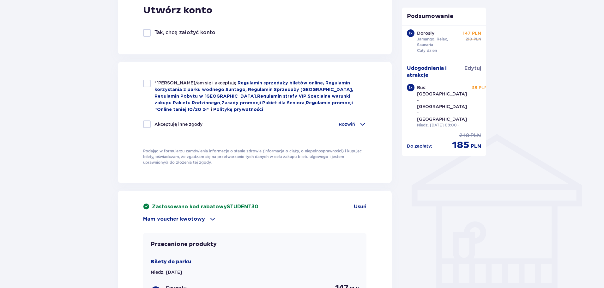
click at [142, 85] on div "*Zapoznałem/am się i akceptuję Regulamin sprzedaży biletów online, Regulamin ko…" at bounding box center [255, 122] width 274 height 121
click at [145, 84] on div at bounding box center [147, 84] width 8 height 8
checkbox input "true"
click at [357, 120] on div "Rozwiń" at bounding box center [353, 124] width 28 height 8
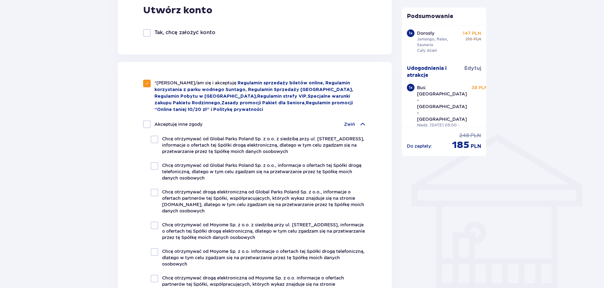
click at [356, 120] on div "Zwiń" at bounding box center [355, 124] width 22 height 8
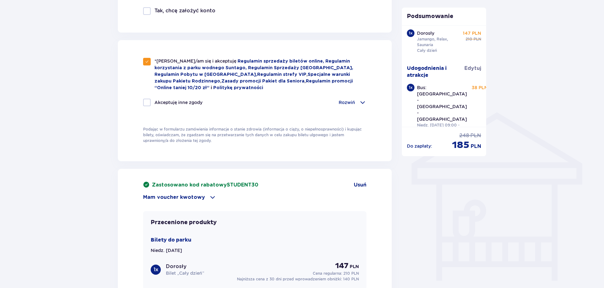
scroll to position [411, 0]
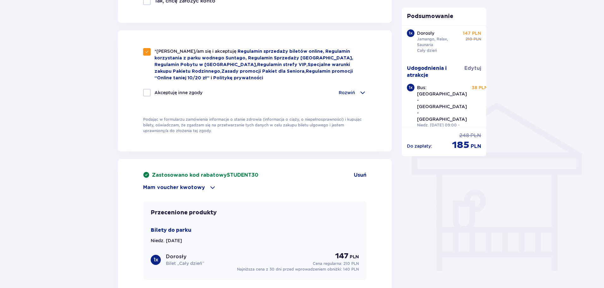
click at [147, 89] on div at bounding box center [147, 93] width 8 height 8
checkbox input "true"
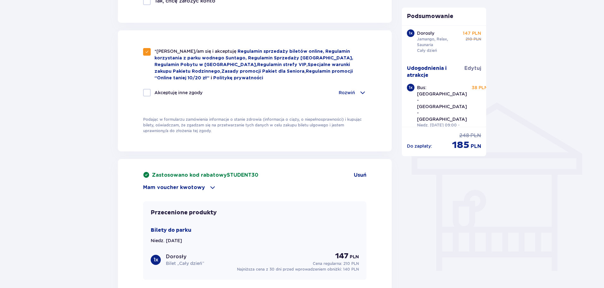
checkbox input "true"
click at [342, 91] on p "Rozwiń" at bounding box center [347, 92] width 16 height 6
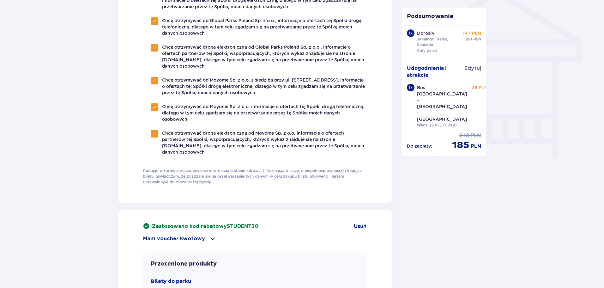
scroll to position [474, 0]
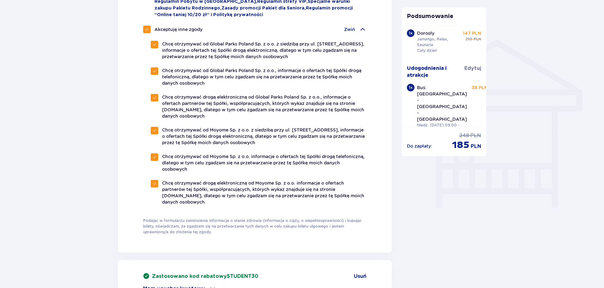
click at [149, 26] on div at bounding box center [147, 30] width 8 height 8
checkbox input "false"
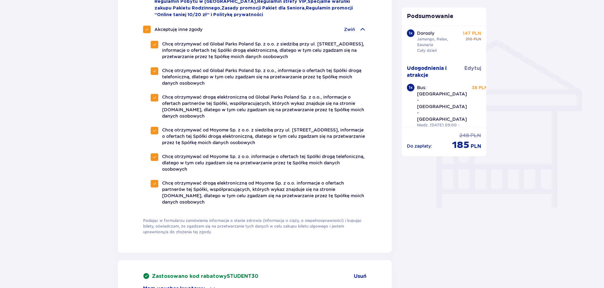
checkbox input "false"
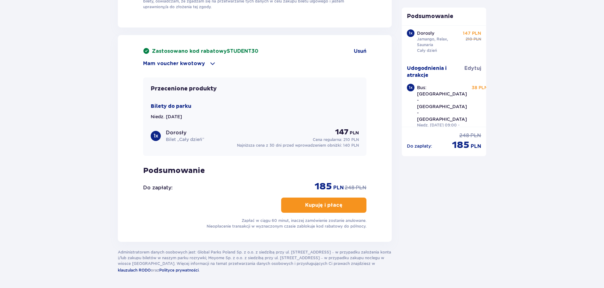
scroll to position [720, 0]
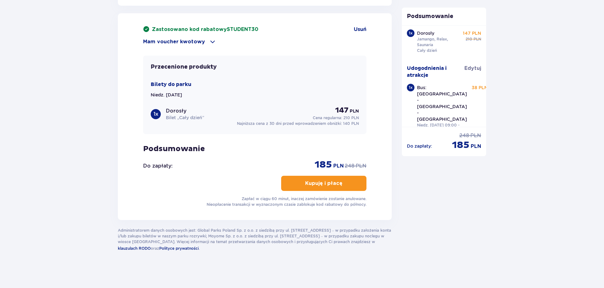
click at [360, 179] on button "Kupuję i płacę" at bounding box center [323, 183] width 85 height 15
click at [337, 183] on p "Kupuję i płacę" at bounding box center [323, 183] width 37 height 7
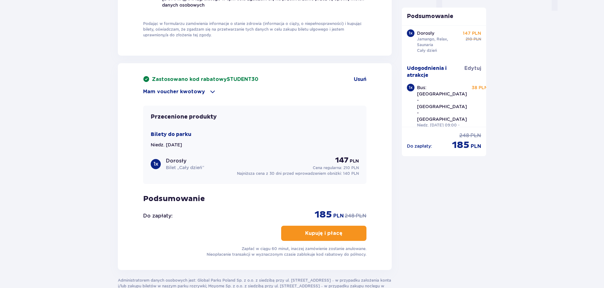
scroll to position [695, 0]
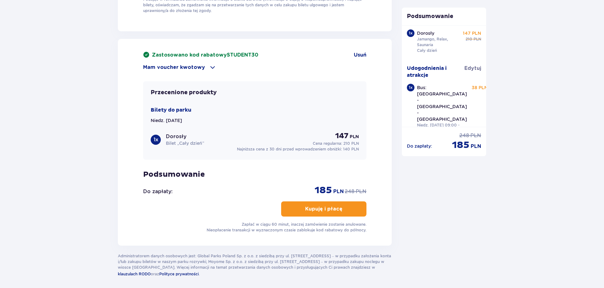
click at [330, 201] on button "Kupuję i płacę" at bounding box center [323, 208] width 85 height 15
click at [330, 206] on p "Kupuję i płacę" at bounding box center [323, 208] width 37 height 7
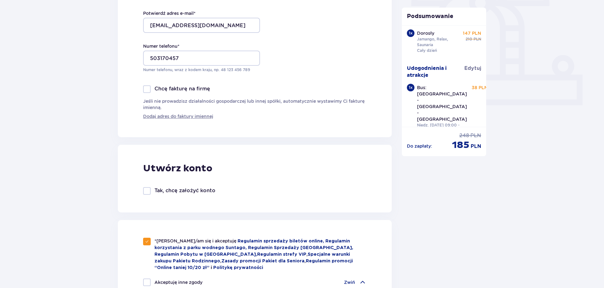
scroll to position [0, 0]
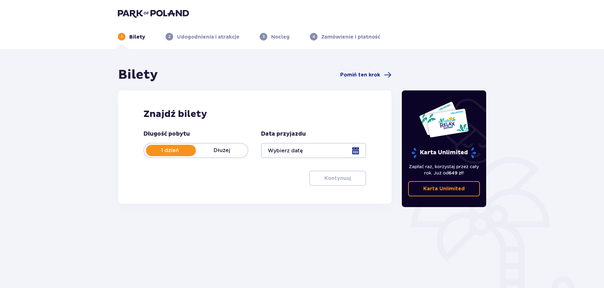
click at [358, 253] on div "Bilety Pomiń ten krok Znajdź bilety Długość pobytu 1 dzień Dłużej Data przyjazd…" at bounding box center [255, 175] width 284 height 217
click at [347, 155] on div at bounding box center [313, 150] width 105 height 15
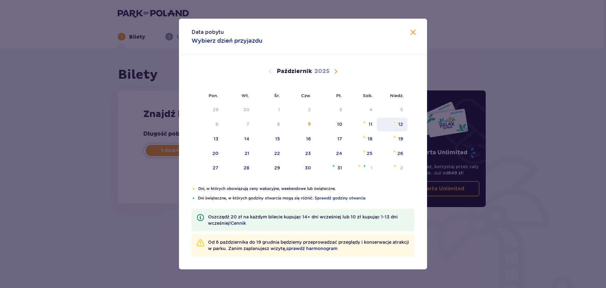
click at [404, 123] on div "12" at bounding box center [392, 124] width 31 height 14
type input "12.10.25"
click at [431, 144] on div "Karta Unlimited" at bounding box center [444, 129] width 66 height 57
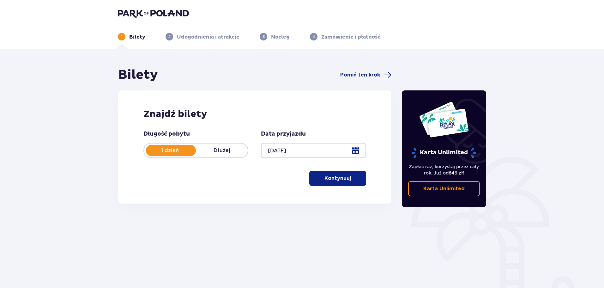
click at [351, 175] on span "button" at bounding box center [352, 178] width 8 height 8
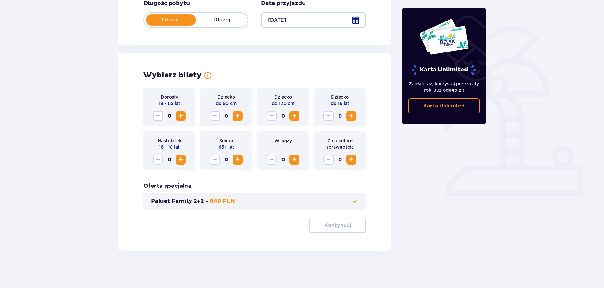
scroll to position [131, 0]
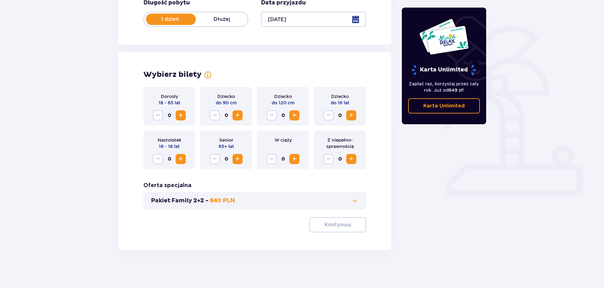
click at [182, 113] on span "Zwiększ" at bounding box center [181, 115] width 8 height 8
click at [349, 227] on span "button" at bounding box center [352, 225] width 8 height 8
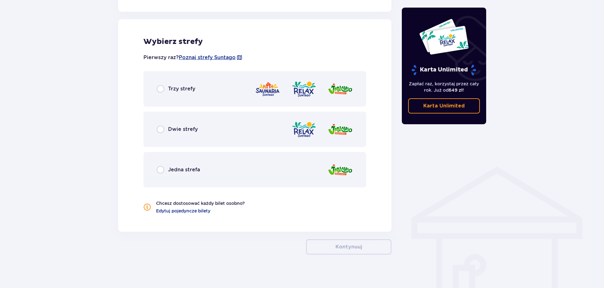
scroll to position [351, 0]
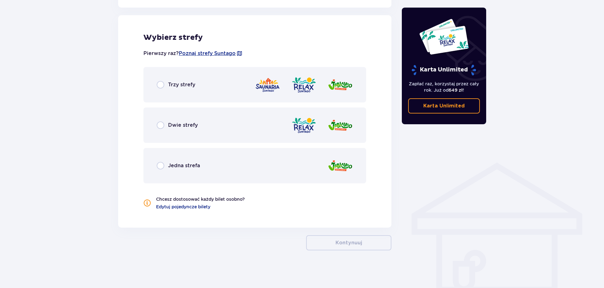
click at [224, 95] on div "Trzy strefy" at bounding box center [254, 84] width 223 height 35
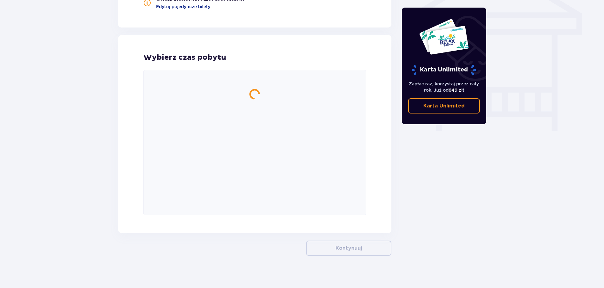
scroll to position [556, 0]
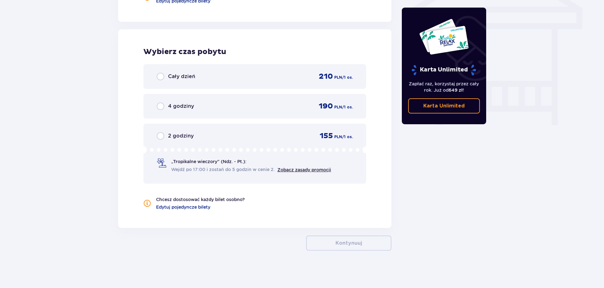
click at [251, 81] on div "Cały dzień 210 PLN / 1 os." at bounding box center [255, 76] width 196 height 9
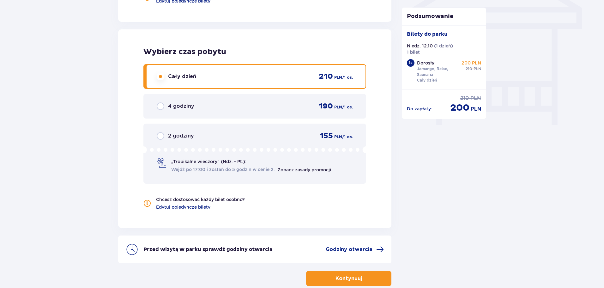
scroll to position [592, 0]
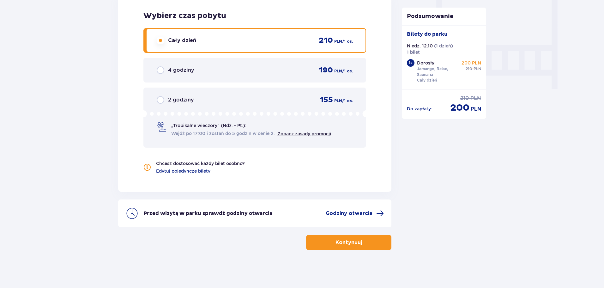
click at [358, 245] on button "Kontynuuj" at bounding box center [348, 242] width 85 height 15
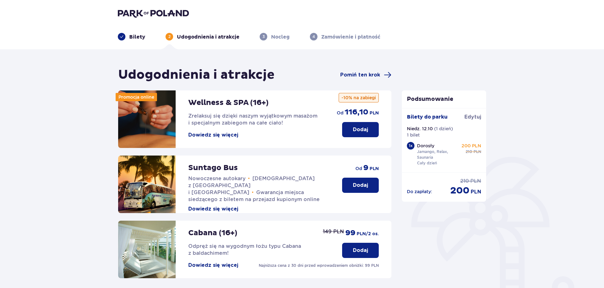
click at [361, 191] on button "Dodaj" at bounding box center [360, 185] width 37 height 15
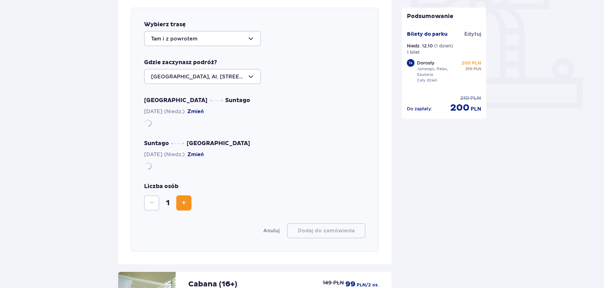
scroll to position [186, 0]
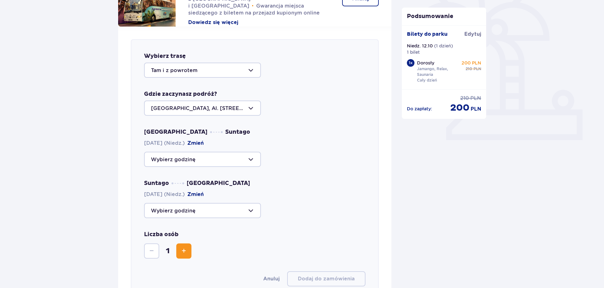
click at [230, 156] on div at bounding box center [202, 159] width 117 height 15
click at [215, 177] on div "09:00 Zostało 26 miejsc" at bounding box center [202, 178] width 103 height 7
type input "09:00"
click at [223, 164] on div at bounding box center [202, 159] width 117 height 15
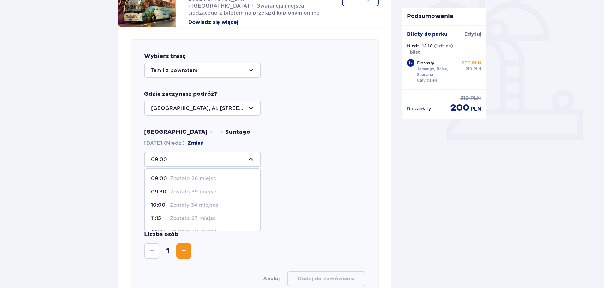
click at [215, 176] on p "Zostało 26 miejsc" at bounding box center [193, 178] width 46 height 7
click at [231, 207] on div at bounding box center [202, 210] width 117 height 15
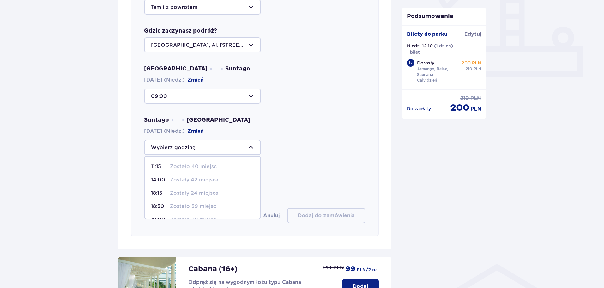
scroll to position [37, 0]
click at [222, 197] on div "20:45 Zostało 28 miejsc" at bounding box center [202, 195] width 103 height 7
type input "20:45"
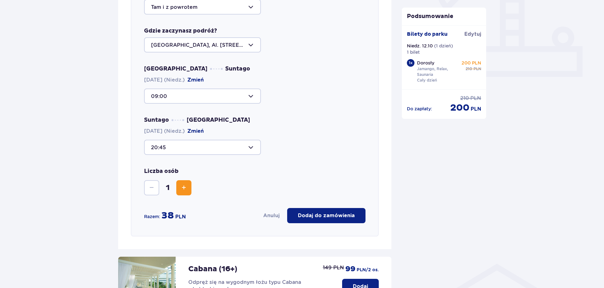
click at [332, 216] on p "Dodaj do zamówienia" at bounding box center [326, 215] width 57 height 7
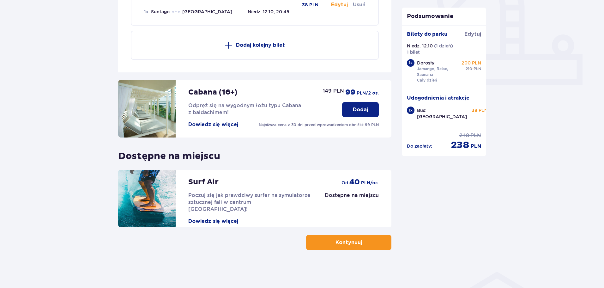
click at [364, 235] on button "Kontynuuj" at bounding box center [348, 242] width 85 height 15
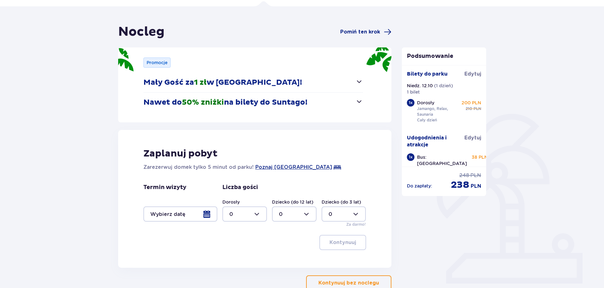
scroll to position [83, 0]
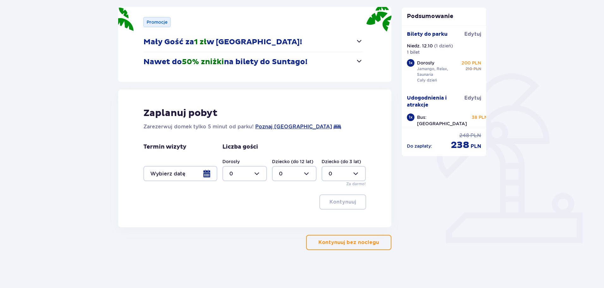
click at [359, 242] on p "Kontynuuj bez noclegu" at bounding box center [348, 242] width 61 height 7
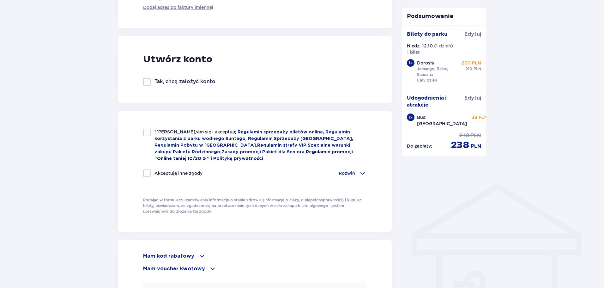
scroll to position [425, 0]
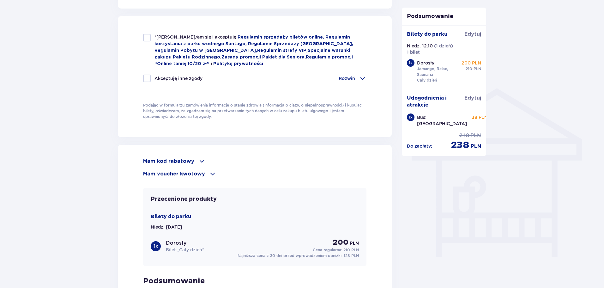
click at [198, 157] on span at bounding box center [202, 161] width 8 height 8
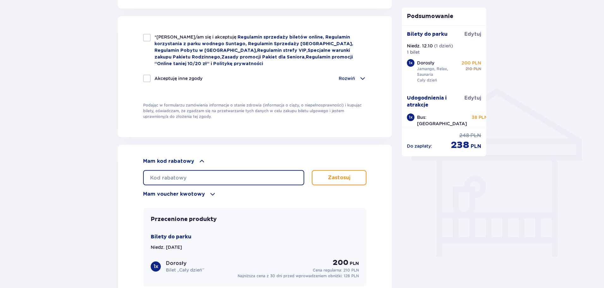
click at [208, 171] on input "text" at bounding box center [223, 177] width 161 height 15
type input "student30"
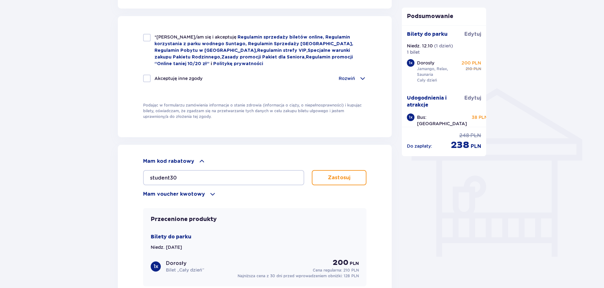
click at [357, 179] on button "Zastosuj" at bounding box center [339, 177] width 55 height 15
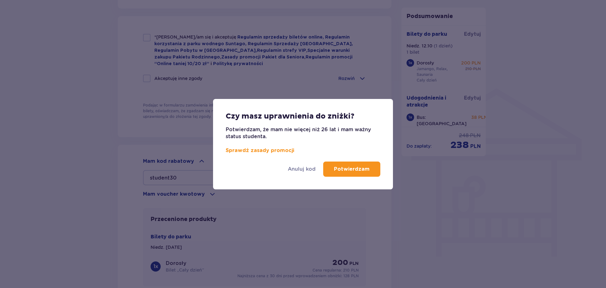
click at [341, 166] on p "Potwierdzam" at bounding box center [352, 169] width 36 height 7
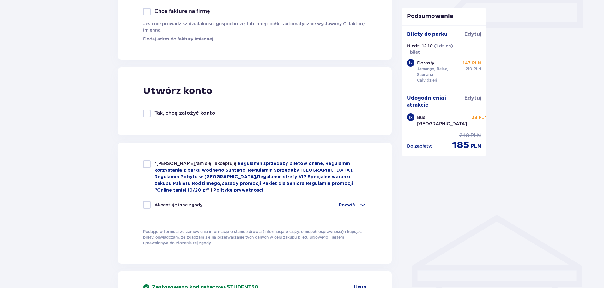
click at [153, 163] on div "*Zapoznałem/am się i akceptuję Regulamin sprzedaży biletów online, Regulamin ko…" at bounding box center [254, 176] width 223 height 33
checkbox input "true"
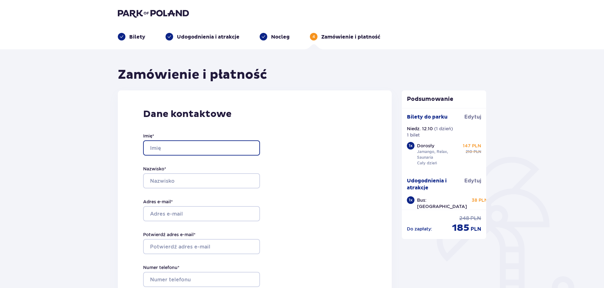
click at [188, 146] on input "Imię *" at bounding box center [201, 147] width 117 height 15
type input "Klaudia"
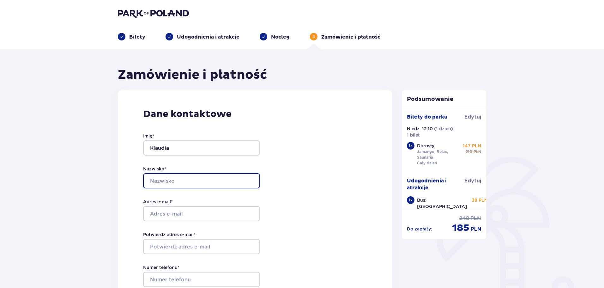
type input "Pierścińska"
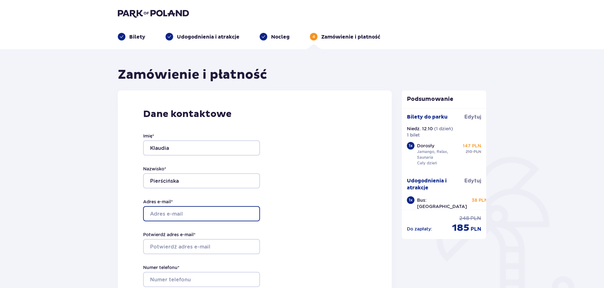
click at [193, 214] on input "Adres e-mail *" at bounding box center [201, 213] width 117 height 15
type input "[EMAIL_ADDRESS][DOMAIN_NAME]"
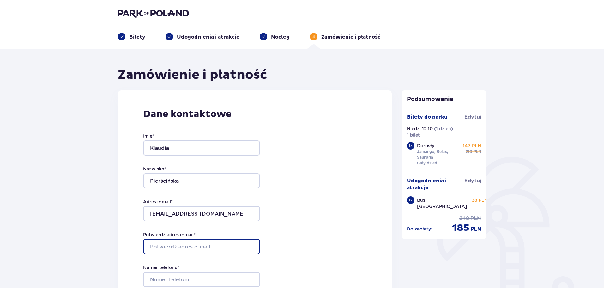
click at [192, 241] on input "Potwierdź adres e-mail *" at bounding box center [201, 246] width 117 height 15
type input "[EMAIL_ADDRESS][DOMAIN_NAME]"
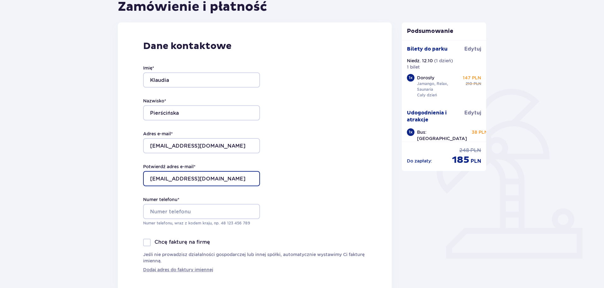
scroll to position [126, 0]
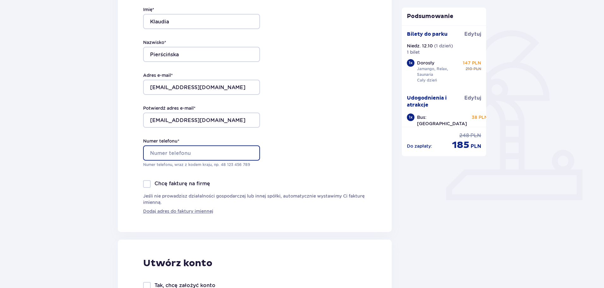
drag, startPoint x: 214, startPoint y: 155, endPoint x: 216, endPoint y: 158, distance: 3.4
click at [214, 155] on input "Numer telefonu *" at bounding box center [201, 152] width 117 height 15
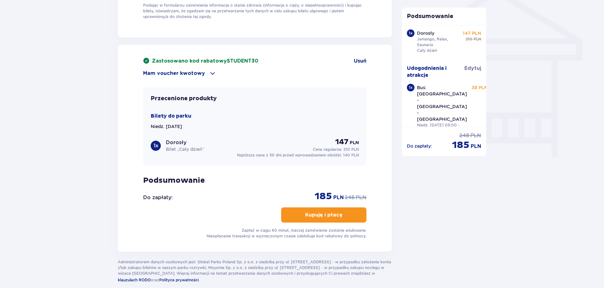
scroll to position [0, 0]
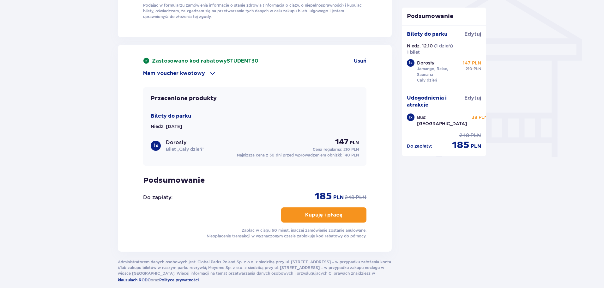
type input "503170457"
click at [345, 213] on span "button" at bounding box center [344, 215] width 8 height 8
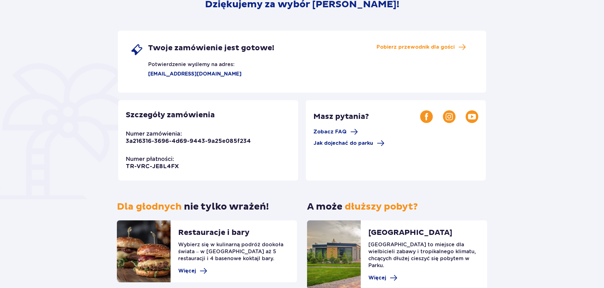
scroll to position [121, 0]
